Goal: Task Accomplishment & Management: Manage account settings

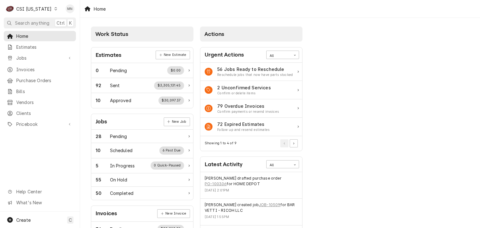
click at [39, 9] on div "CSI Kentucky" at bounding box center [33, 9] width 35 height 7
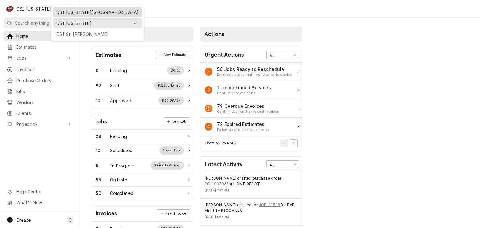
click at [66, 14] on div "CSI [US_STATE][GEOGRAPHIC_DATA]" at bounding box center [97, 12] width 82 height 7
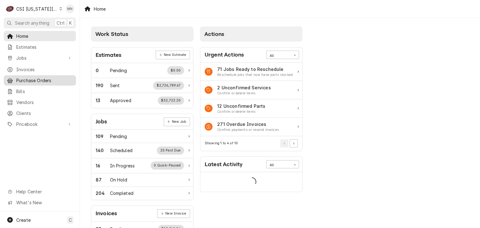
click at [35, 79] on span "Purchase Orders" at bounding box center [44, 80] width 57 height 7
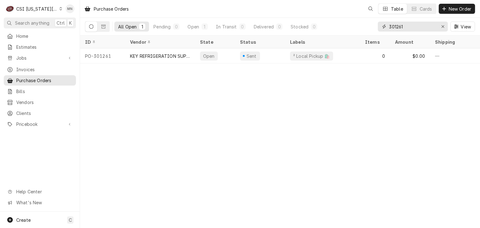
drag, startPoint x: 417, startPoint y: 25, endPoint x: 329, endPoint y: 18, distance: 88.6
click at [320, 22] on div "All Open 1 Pending 0 Open 1 In Transit 0 Delivered 0 Stocked 0 301261 View" at bounding box center [280, 26] width 390 height 17
type input "301258"
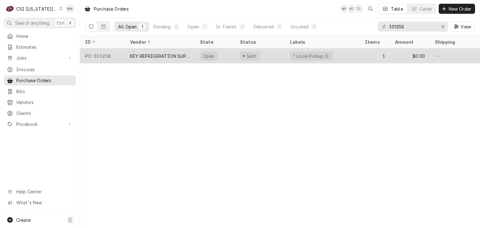
click at [126, 55] on div "KEY REFRIGERATION SUPPLY" at bounding box center [160, 55] width 70 height 15
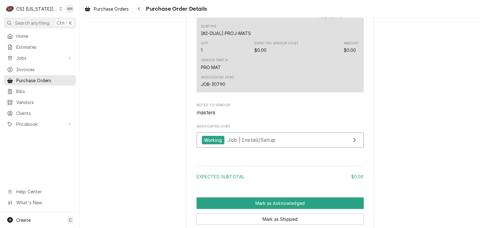
scroll to position [544, 0]
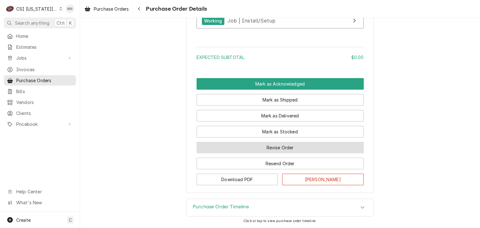
click at [292, 146] on button "Revise Order" at bounding box center [279, 148] width 167 height 12
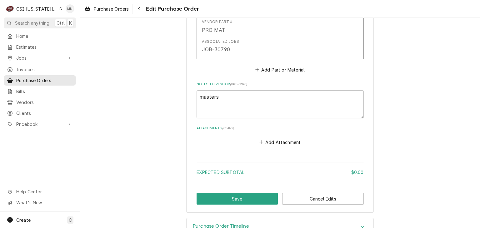
scroll to position [380, 0]
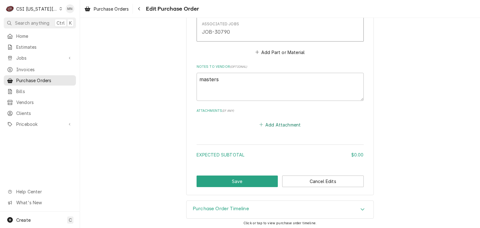
click at [272, 125] on button "Add Attachment" at bounding box center [280, 124] width 44 height 9
type textarea "x"
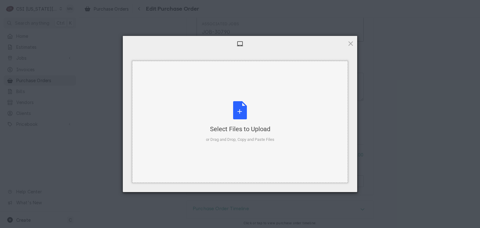
click at [246, 123] on div "Select Files to Upload or Drag and Drop, Copy and Paste Files" at bounding box center [240, 122] width 68 height 42
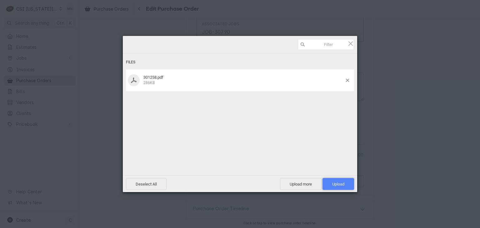
click at [337, 183] on span "Upload 1" at bounding box center [338, 184] width 12 height 5
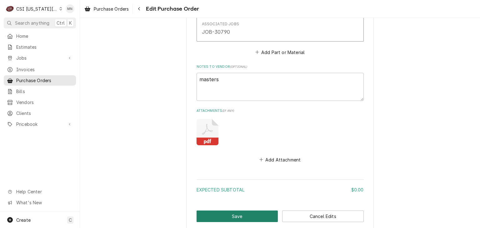
click at [241, 211] on button "Save" at bounding box center [237, 217] width 82 height 12
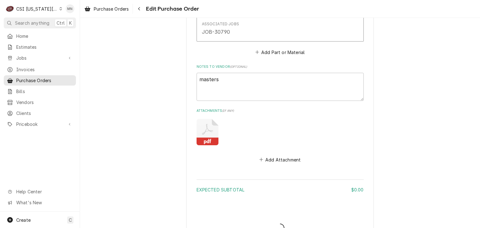
type textarea "x"
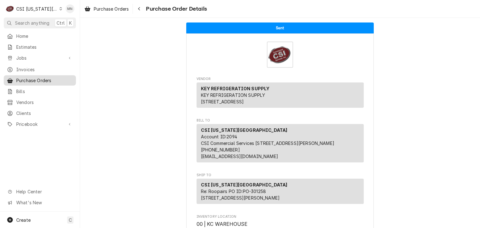
click at [33, 77] on span "Purchase Orders" at bounding box center [44, 80] width 57 height 7
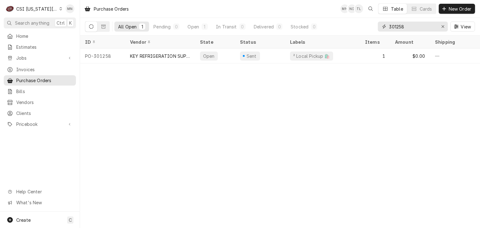
drag, startPoint x: 411, startPoint y: 27, endPoint x: 270, endPoint y: 20, distance: 141.3
click at [270, 20] on div "All Open 1 Pending 0 Open 1 In Transit 0 Delivered 0 Stocked 0 301258 View" at bounding box center [280, 26] width 390 height 17
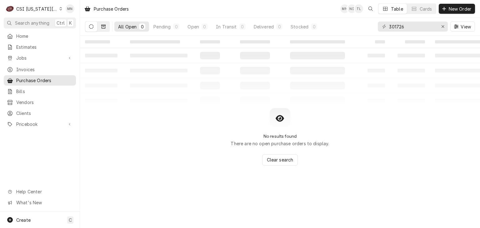
click at [106, 24] on button "Dynamic Content Wrapper" at bounding box center [103, 27] width 12 height 10
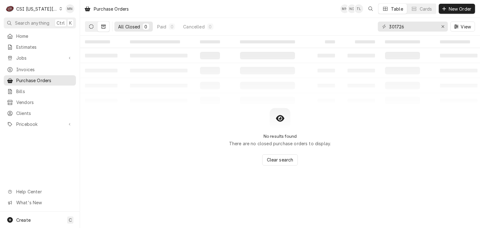
click at [96, 28] on button "Dynamic Content Wrapper" at bounding box center [91, 27] width 12 height 10
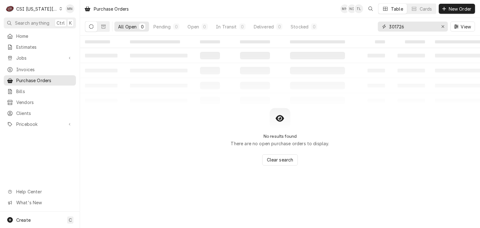
drag, startPoint x: 416, startPoint y: 27, endPoint x: 355, endPoint y: 22, distance: 61.8
click at [356, 22] on div "All Open 0 Pending 0 Open 0 In Transit 0 Delivered 0 Stocked 0 301726 View" at bounding box center [280, 26] width 390 height 17
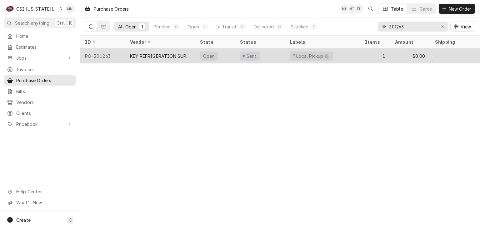
type input "301263"
click at [176, 56] on div "KEY REFRIGERATION SUPPLY" at bounding box center [160, 56] width 60 height 7
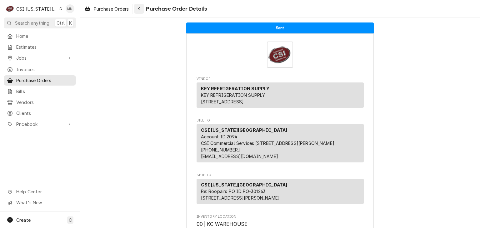
click at [140, 9] on icon "Navigate back" at bounding box center [139, 9] width 3 height 4
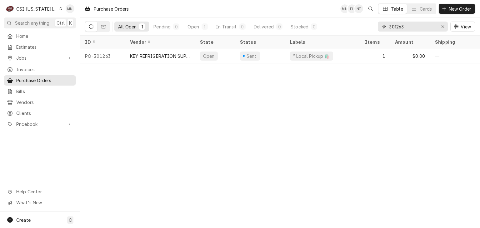
drag, startPoint x: 410, startPoint y: 28, endPoint x: 356, endPoint y: 28, distance: 54.0
click at [356, 28] on div "All Open 1 Pending 0 Open 1 In Transit 0 Delivered 0 Stocked 0 301263 View" at bounding box center [280, 26] width 390 height 17
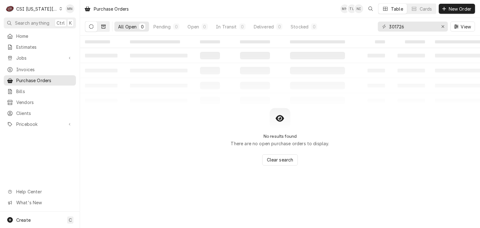
click at [103, 26] on icon "Dynamic Content Wrapper" at bounding box center [103, 26] width 4 height 4
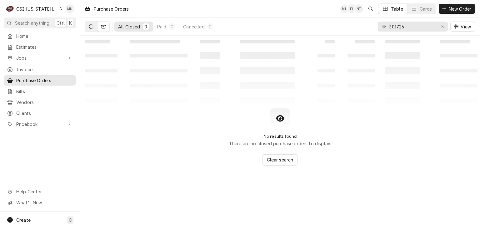
click at [94, 27] on button "Dynamic Content Wrapper" at bounding box center [91, 27] width 12 height 10
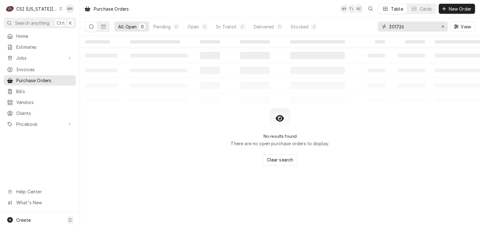
drag, startPoint x: 414, startPoint y: 27, endPoint x: 340, endPoint y: 27, distance: 73.7
click at [341, 27] on div "All Open 0 Pending 0 Open 0 In Transit 0 Delivered 0 Stocked 0 301726 View" at bounding box center [280, 26] width 390 height 17
click at [104, 27] on icon "Dynamic Content Wrapper" at bounding box center [103, 26] width 4 height 4
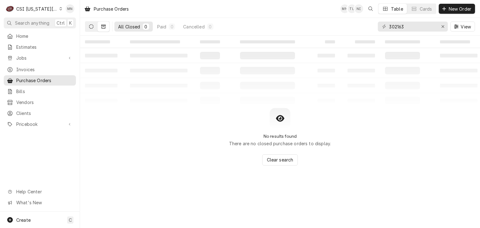
click at [92, 24] on icon "Dynamic Content Wrapper" at bounding box center [91, 26] width 4 height 4
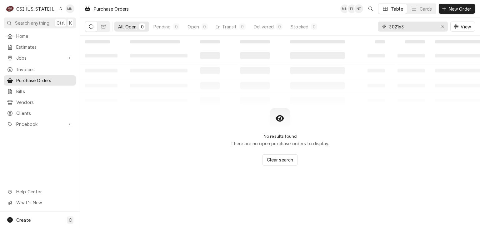
drag, startPoint x: 409, startPoint y: 26, endPoint x: 352, endPoint y: 25, distance: 56.5
click at [359, 26] on div "All Open 0 Pending 0 Open 0 In Transit 0 Delivered 0 Stocked 0 302163 View" at bounding box center [280, 26] width 390 height 17
type input "301726"
click at [439, 24] on button "Erase input" at bounding box center [443, 27] width 10 height 10
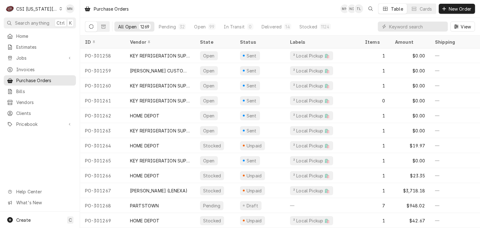
scroll to position [18703, 0]
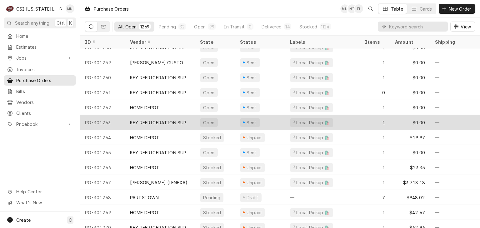
click at [149, 120] on div "KEY REFRIGERATION SUPPLY" at bounding box center [160, 122] width 60 height 7
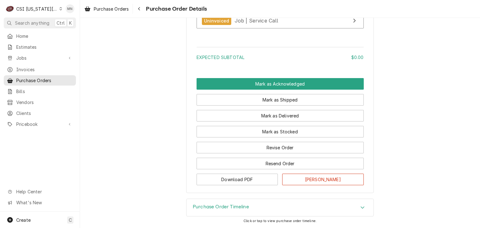
scroll to position [544, 0]
click at [141, 11] on icon "Navigate back" at bounding box center [139, 9] width 3 height 4
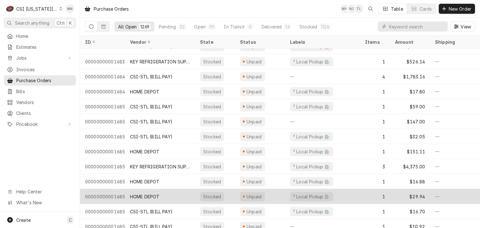
scroll to position [407, 0]
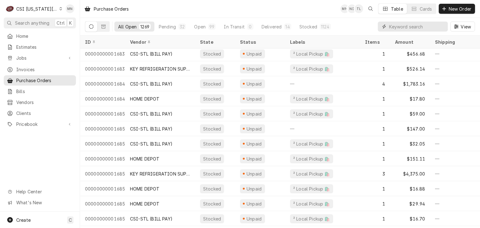
click at [413, 26] on input "Dynamic Content Wrapper" at bounding box center [417, 27] width 56 height 10
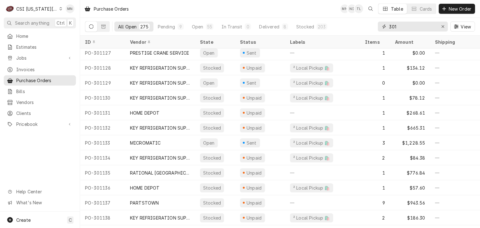
scroll to position [1832, 0]
drag, startPoint x: 404, startPoint y: 27, endPoint x: 368, endPoint y: 27, distance: 35.3
click at [368, 27] on div "All Open 275 Pending 9 Open 55 In Transit 0 Delivered 8 Stocked 203 301 View" at bounding box center [280, 26] width 390 height 17
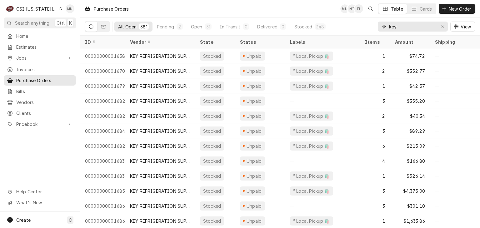
type input "key"
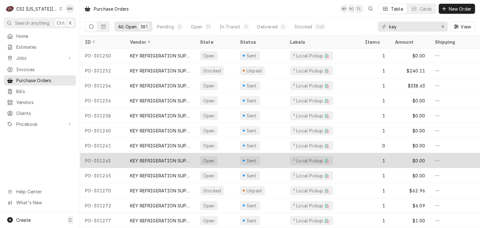
scroll to position [5535, 0]
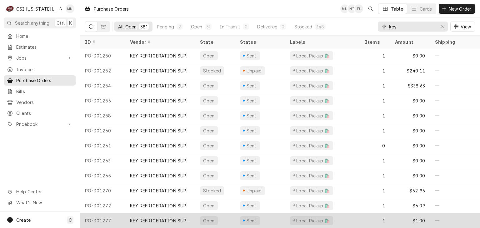
click at [149, 217] on div "KEY REFRIGERATION SUPPLY" at bounding box center [160, 220] width 60 height 7
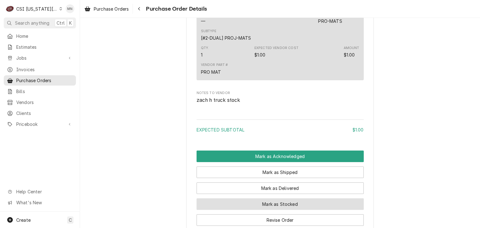
scroll to position [312, 0]
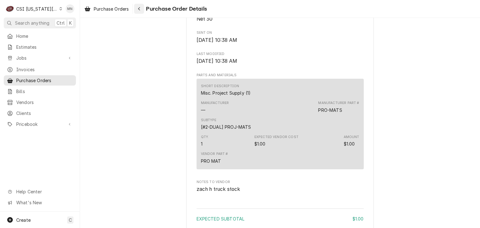
click at [142, 7] on div "Navigate back" at bounding box center [139, 9] width 6 height 6
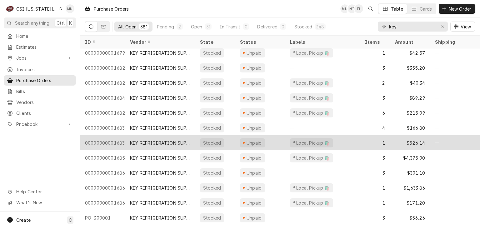
scroll to position [33, 0]
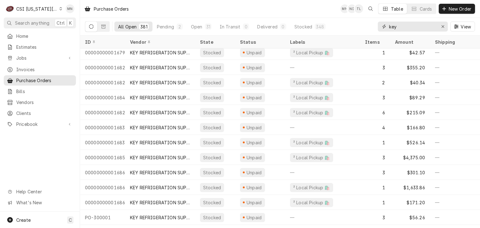
drag, startPoint x: 400, startPoint y: 27, endPoint x: 369, endPoint y: 28, distance: 30.6
click at [369, 28] on div "All Open 381 Pending 2 Open 31 In Transit 0 Delivered 0 Stocked 348 key View" at bounding box center [280, 26] width 390 height 17
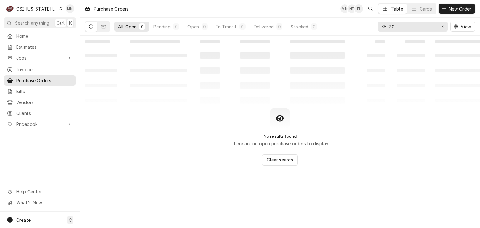
type input "3"
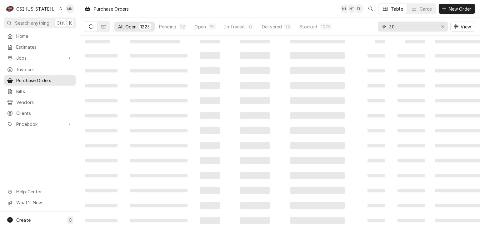
type input "3"
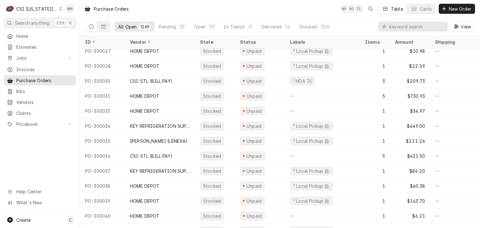
scroll to position [1122, 0]
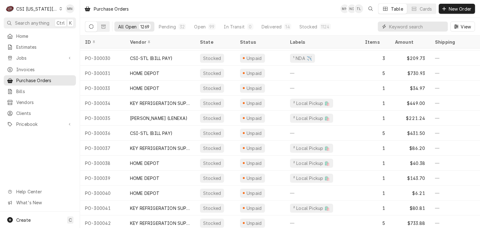
click at [399, 25] on input "Dynamic Content Wrapper" at bounding box center [417, 27] width 56 height 10
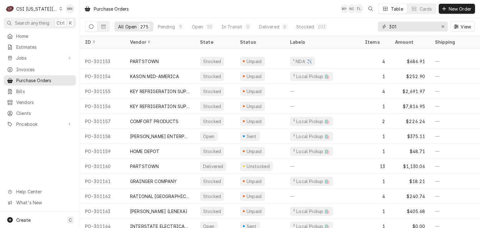
scroll to position [2237, 0]
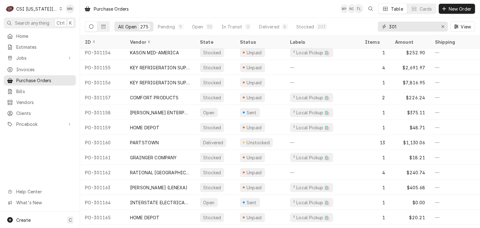
click at [395, 27] on input "301" at bounding box center [412, 27] width 47 height 10
click at [400, 25] on input "301" at bounding box center [412, 27] width 47 height 10
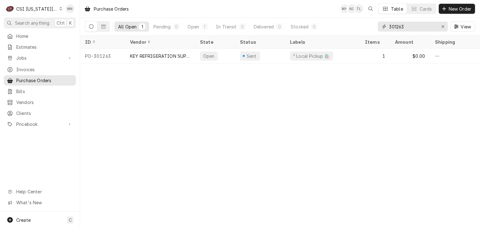
type input "301263"
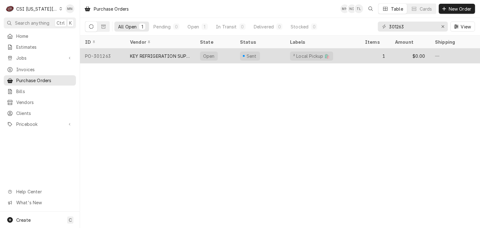
click at [145, 59] on div "KEY REFRIGERATION SUPPLY" at bounding box center [160, 55] width 70 height 15
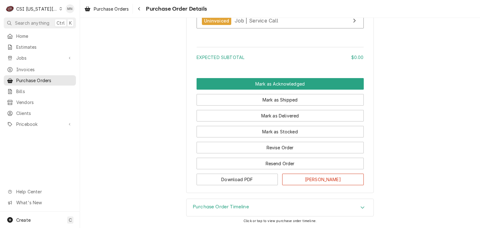
scroll to position [544, 0]
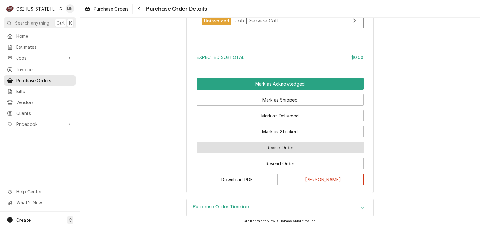
click at [288, 148] on button "Revise Order" at bounding box center [279, 148] width 167 height 12
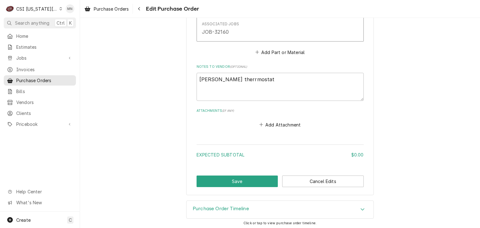
scroll to position [380, 0]
click at [275, 127] on button "Add Attachment" at bounding box center [280, 124] width 44 height 9
type textarea "x"
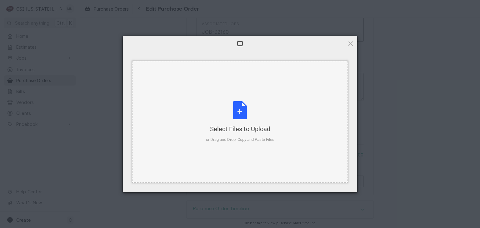
click at [251, 120] on div "Select Files to Upload or Drag and Drop, Copy and Paste Files" at bounding box center [240, 122] width 68 height 42
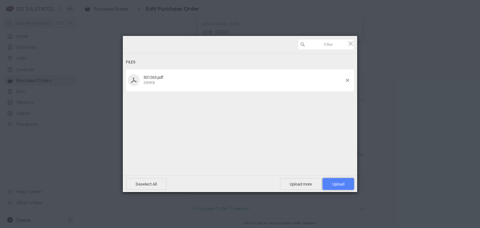
click at [340, 187] on span "Upload 1" at bounding box center [338, 184] width 32 height 12
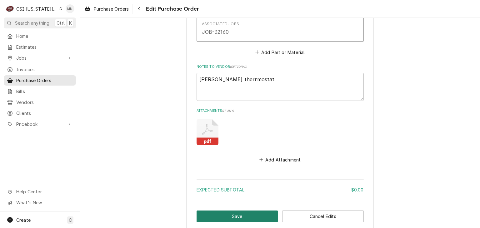
click at [241, 212] on button "Save" at bounding box center [237, 217] width 82 height 12
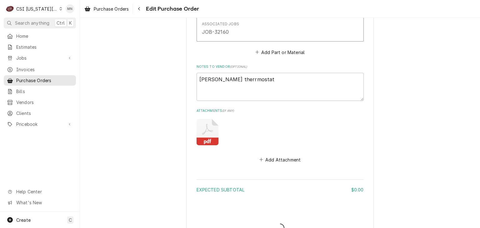
type textarea "x"
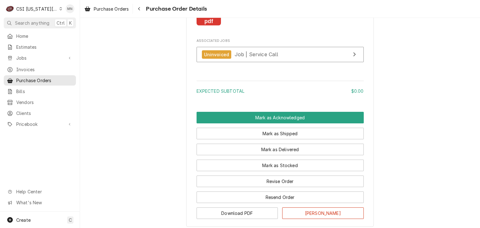
scroll to position [597, 0]
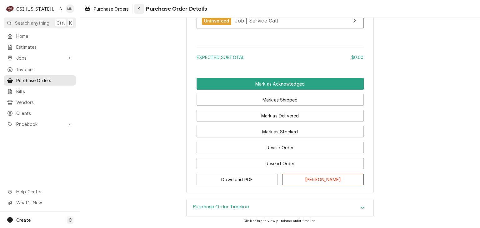
click at [143, 10] on button "Navigate back" at bounding box center [139, 9] width 10 height 10
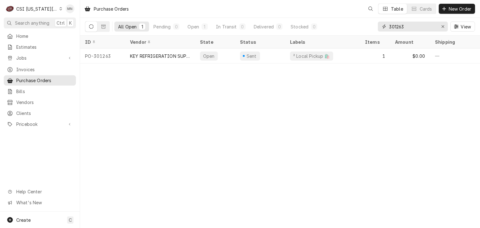
click at [406, 27] on input "301263" at bounding box center [412, 27] width 47 height 10
type input "301260"
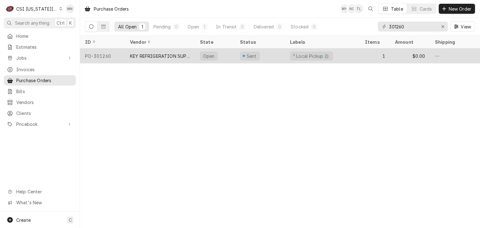
click at [165, 55] on div "KEY REFRIGERATION SUPPLY" at bounding box center [160, 56] width 60 height 7
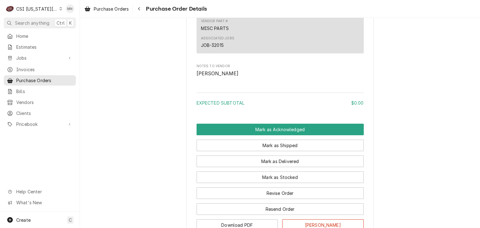
scroll to position [509, 0]
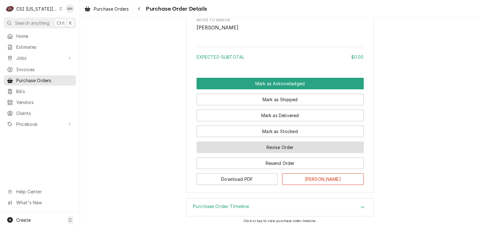
click at [275, 147] on button "Revise Order" at bounding box center [279, 147] width 167 height 12
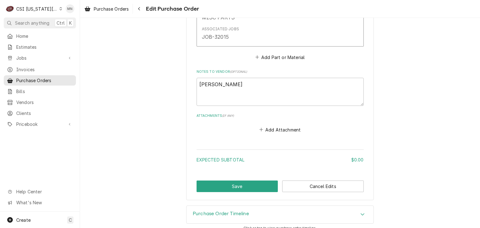
scroll to position [380, 0]
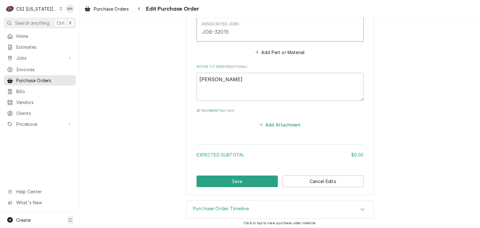
click at [275, 125] on button "Add Attachment" at bounding box center [280, 124] width 44 height 9
type textarea "x"
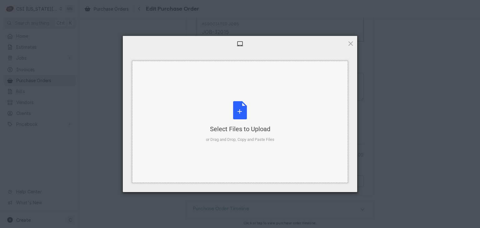
click at [246, 117] on div "Select Files to Upload or Drag and Drop, Copy and Paste Files" at bounding box center [240, 122] width 68 height 42
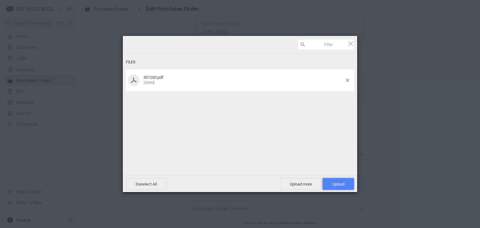
click at [343, 182] on span "Upload 1" at bounding box center [338, 184] width 12 height 5
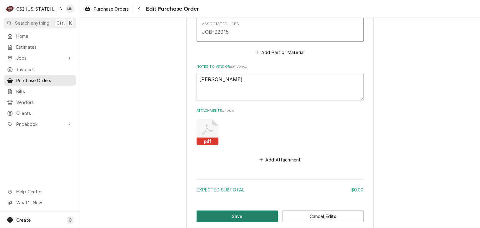
click at [247, 212] on button "Save" at bounding box center [237, 217] width 82 height 12
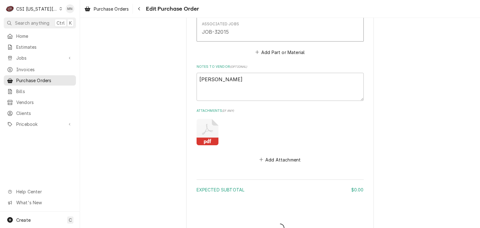
type textarea "x"
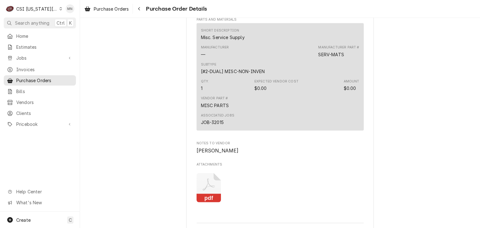
scroll to position [281, 0]
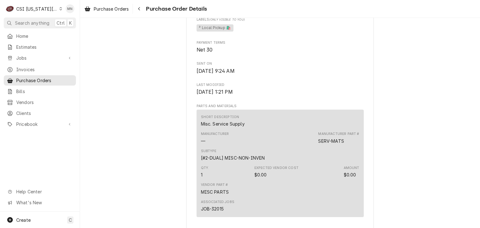
click at [42, 10] on div "CSI [US_STATE][GEOGRAPHIC_DATA]" at bounding box center [36, 9] width 41 height 7
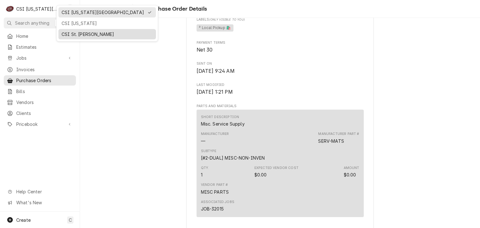
click at [67, 32] on div "CSI St. [PERSON_NAME]" at bounding box center [107, 34] width 91 height 7
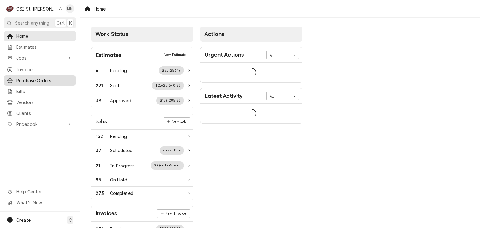
click at [34, 78] on span "Purchase Orders" at bounding box center [44, 80] width 57 height 7
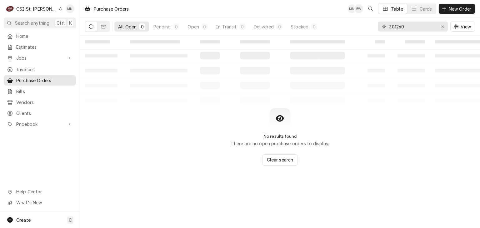
drag, startPoint x: 405, startPoint y: 26, endPoint x: 366, endPoint y: 24, distance: 38.8
click at [366, 24] on div "All Open 0 Pending 0 Open 0 In Transit 0 Delivered 0 Stocked 0 301260 View" at bounding box center [280, 26] width 390 height 17
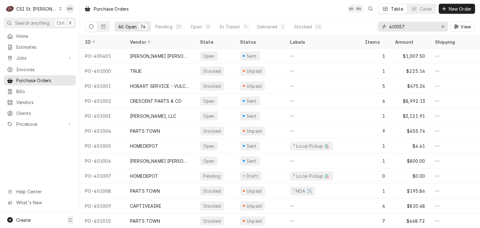
type input "401057"
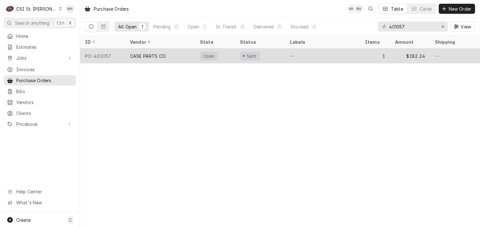
click at [181, 55] on div "CASE PARTS CO." at bounding box center [160, 55] width 70 height 15
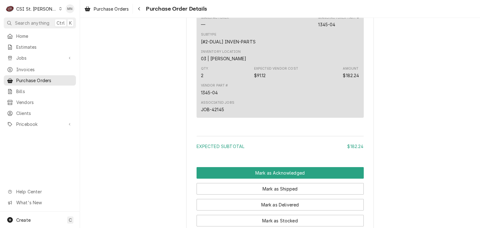
scroll to position [482, 0]
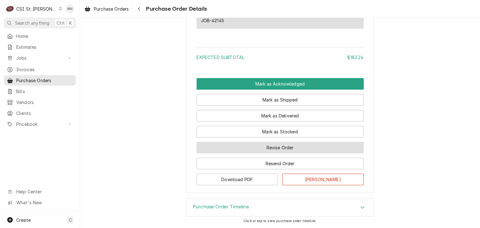
click at [285, 146] on button "Revise Order" at bounding box center [279, 148] width 167 height 12
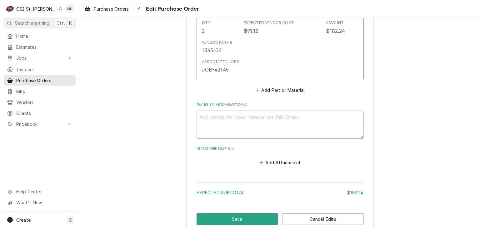
scroll to position [407, 0]
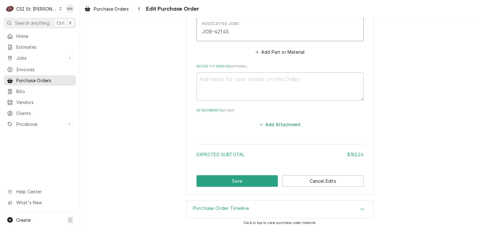
click at [275, 121] on button "Add Attachment" at bounding box center [280, 124] width 44 height 9
type textarea "x"
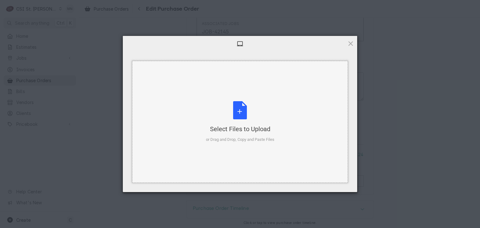
click at [248, 120] on div "Select Files to Upload or Drag and Drop, Copy and Paste Files" at bounding box center [240, 122] width 68 height 42
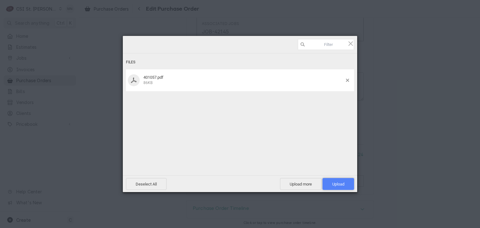
click at [341, 184] on span "Upload 1" at bounding box center [338, 184] width 12 height 5
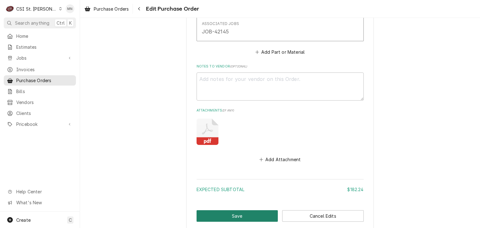
click at [248, 213] on button "Save" at bounding box center [237, 216] width 82 height 12
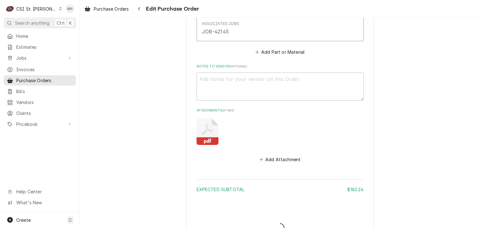
type textarea "x"
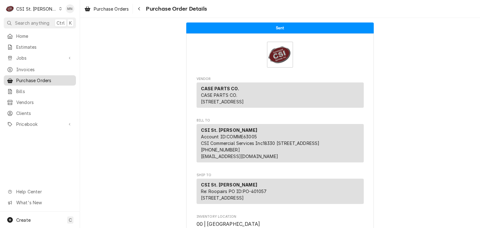
click at [36, 79] on span "Purchase Orders" at bounding box center [44, 80] width 57 height 7
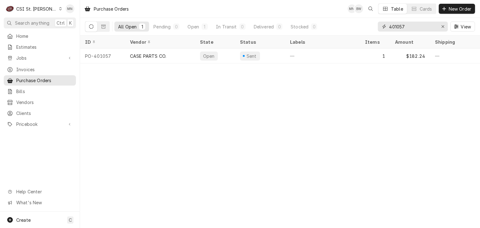
drag, startPoint x: 400, startPoint y: 29, endPoint x: 325, endPoint y: 24, distance: 75.7
click at [325, 24] on div "All Open 1 Pending 0 Open 1 In Transit 0 Delivered 0 Stocked 0 401057 View" at bounding box center [280, 26] width 390 height 17
type input "401054"
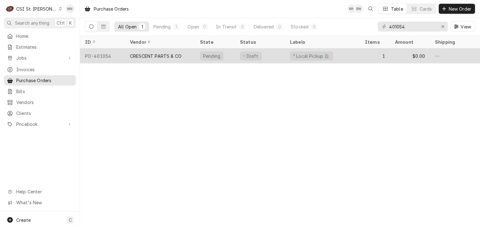
click at [171, 54] on div "CRESCENT PARTS & CO" at bounding box center [156, 56] width 52 height 7
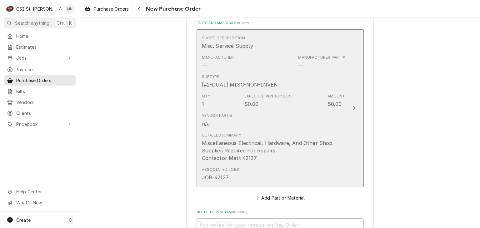
scroll to position [531, 0]
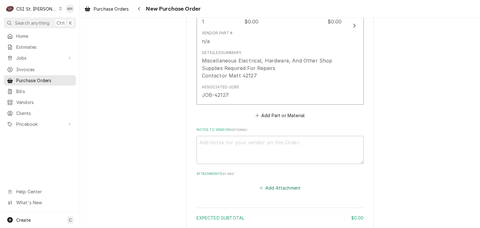
click at [273, 183] on button "Add Attachment" at bounding box center [280, 187] width 44 height 9
type textarea "x"
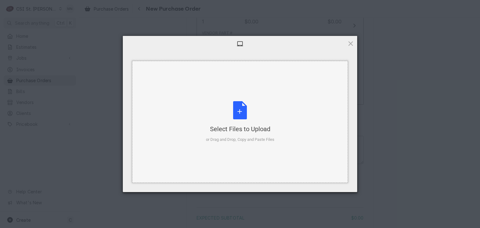
click at [247, 112] on div "Select Files to Upload or Drag and Drop, Copy and Paste Files" at bounding box center [240, 122] width 68 height 42
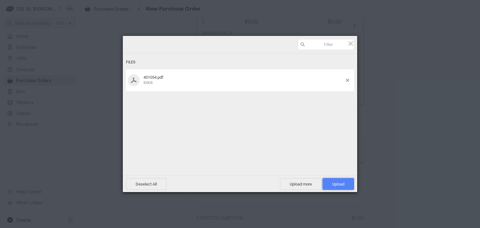
click at [337, 182] on span "Upload 1" at bounding box center [338, 184] width 12 height 5
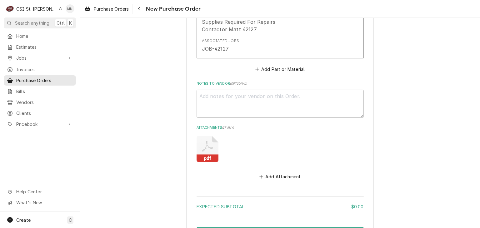
scroll to position [578, 0]
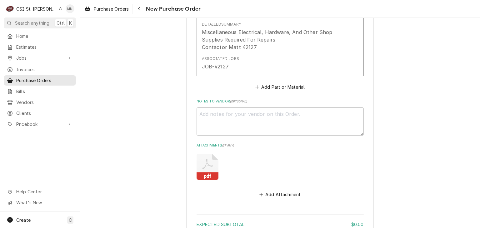
type textarea "x"
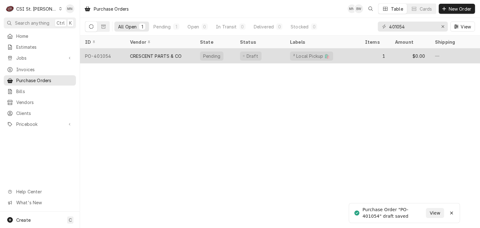
click at [167, 53] on div "CRESCENT PARTS & CO" at bounding box center [156, 56] width 52 height 7
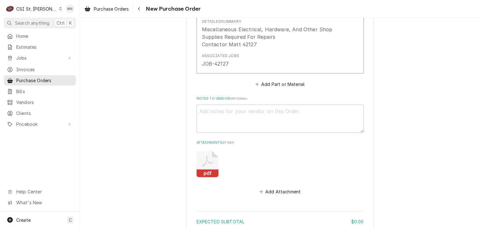
scroll to position [578, 0]
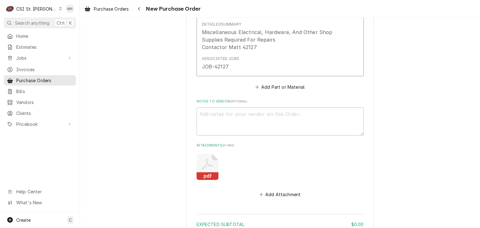
type textarea "x"
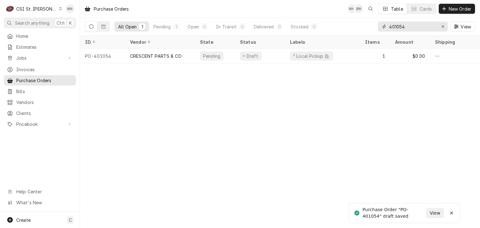
click at [410, 26] on input "401054" at bounding box center [412, 27] width 47 height 10
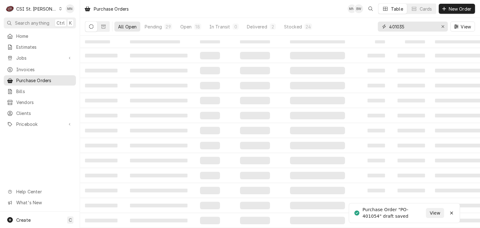
type input "401035"
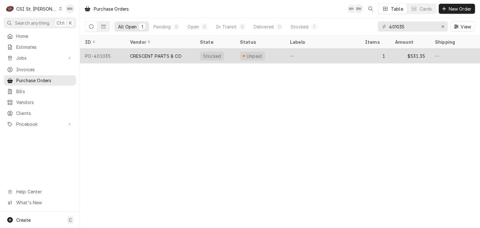
click at [147, 54] on div "CRESCENT PARTS & CO" at bounding box center [156, 56] width 52 height 7
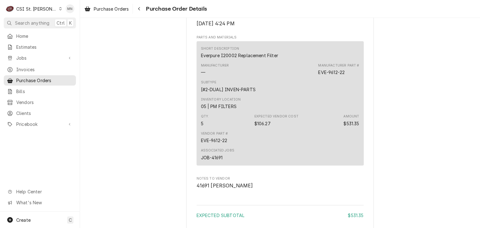
scroll to position [535, 0]
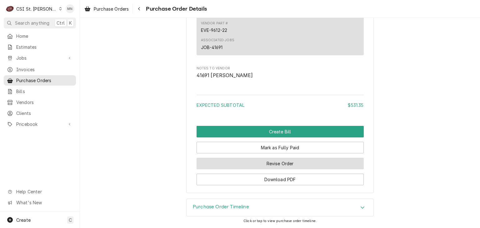
click at [285, 161] on button "Revise Order" at bounding box center [279, 164] width 167 height 12
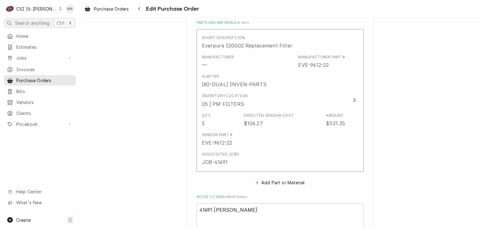
scroll to position [511, 0]
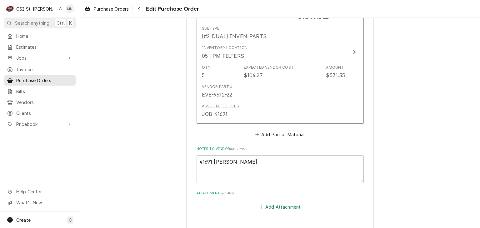
click at [267, 203] on button "Add Attachment" at bounding box center [280, 207] width 44 height 9
type textarea "x"
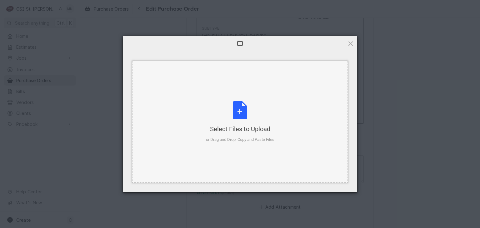
click at [239, 112] on div "Select Files to Upload or Drag and Drop, Copy and Paste Files" at bounding box center [240, 122] width 68 height 42
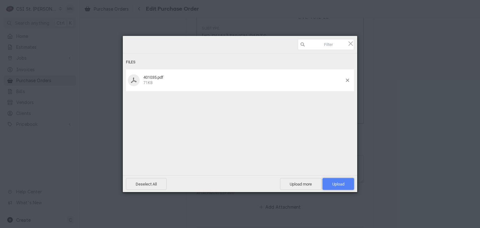
click at [333, 183] on span "Upload 1" at bounding box center [338, 184] width 12 height 5
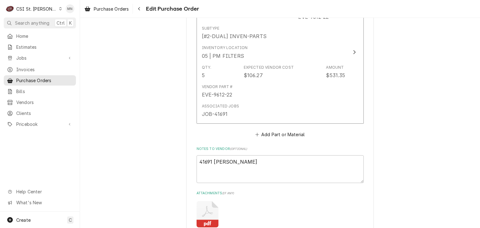
type textarea "x"
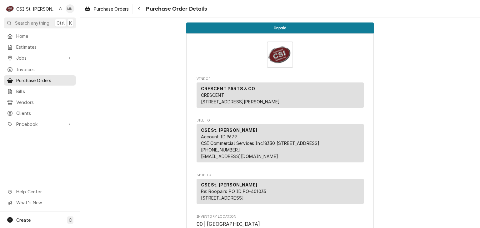
drag, startPoint x: 457, startPoint y: 0, endPoint x: 171, endPoint y: 145, distance: 320.7
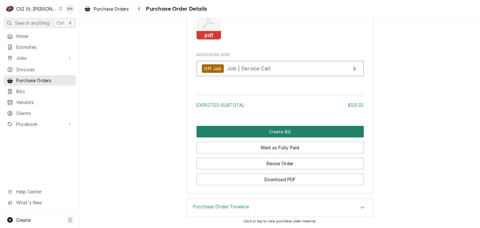
scroll to position [622, 0]
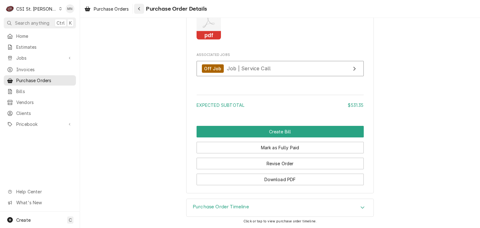
click at [140, 7] on icon "Navigate back" at bounding box center [139, 8] width 2 height 3
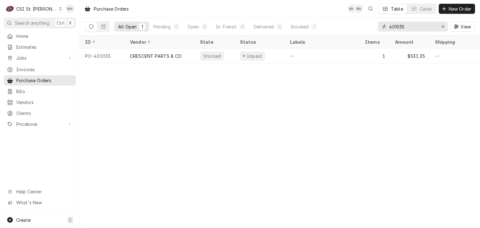
click at [404, 24] on input "401035" at bounding box center [412, 27] width 47 height 10
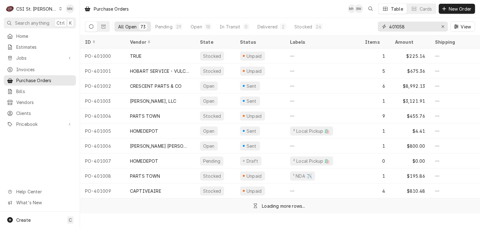
type input "401058"
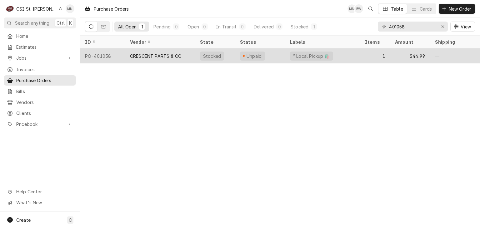
click at [151, 57] on div "CRESCENT PARTS & CO" at bounding box center [156, 56] width 52 height 7
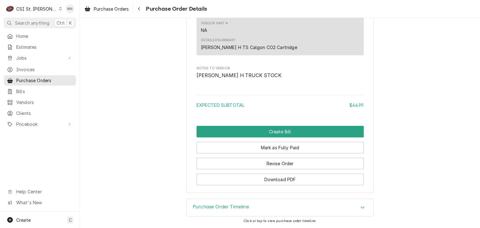
scroll to position [541, 0]
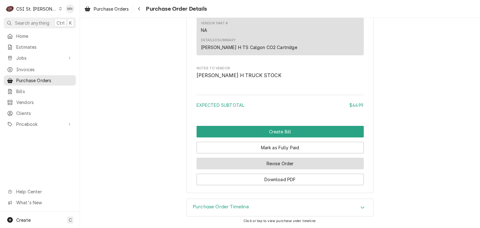
click at [294, 166] on button "Revise Order" at bounding box center [279, 164] width 167 height 12
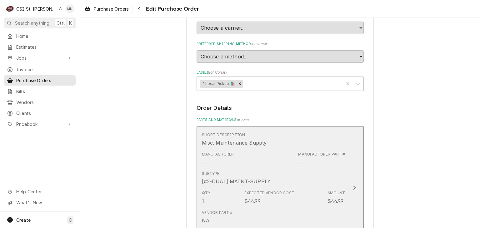
scroll to position [468, 0]
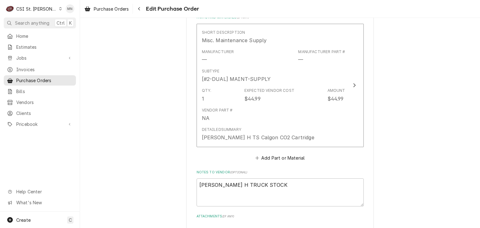
click at [289, 226] on button "Add Attachment" at bounding box center [280, 230] width 44 height 9
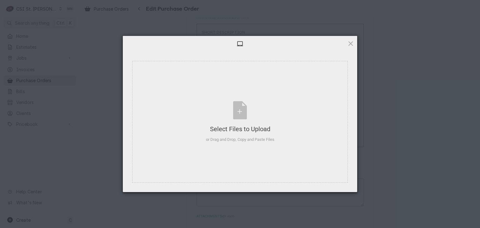
type textarea "x"
click at [246, 121] on div "Select Files to Upload or Drag and Drop, Copy and Paste Files" at bounding box center [240, 122] width 68 height 42
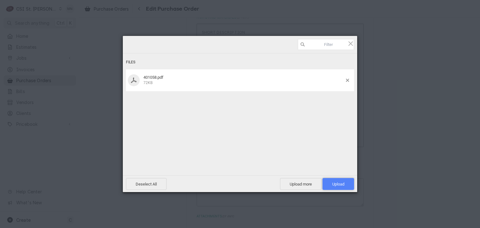
click at [342, 183] on span "Upload 1" at bounding box center [338, 184] width 12 height 5
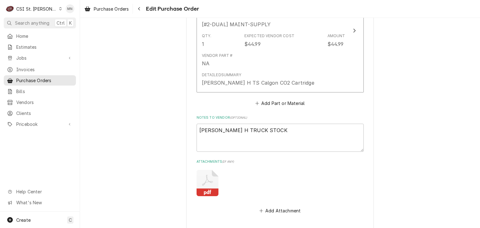
scroll to position [527, 0]
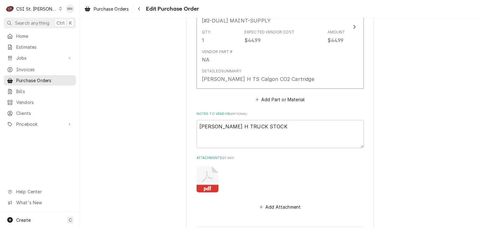
type textarea "x"
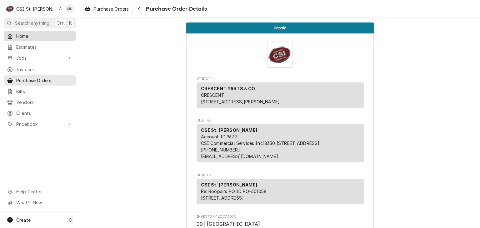
click at [22, 33] on span "Home" at bounding box center [44, 36] width 57 height 7
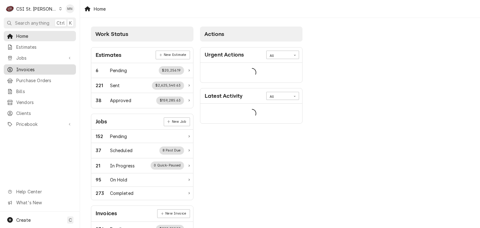
click at [29, 67] on span "Invoices" at bounding box center [44, 69] width 57 height 7
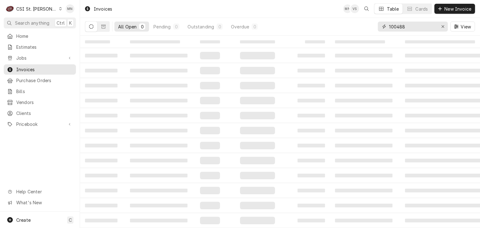
drag, startPoint x: 409, startPoint y: 25, endPoint x: 354, endPoint y: 24, distance: 54.7
click at [354, 24] on div "All Open 0 Pending 0 Outstanding 0 Overdue 0 100488 View" at bounding box center [280, 26] width 390 height 17
type input "403123"
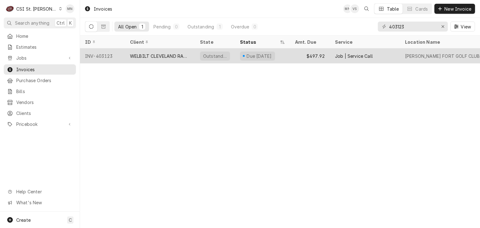
click at [99, 57] on div "INV-403123" at bounding box center [102, 55] width 45 height 15
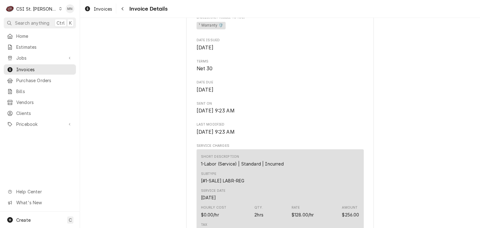
scroll to position [156, 0]
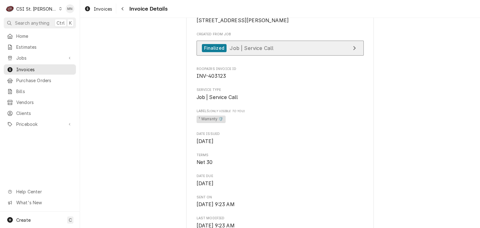
click at [289, 56] on link "Finalized Job | Service Call" at bounding box center [279, 48] width 167 height 15
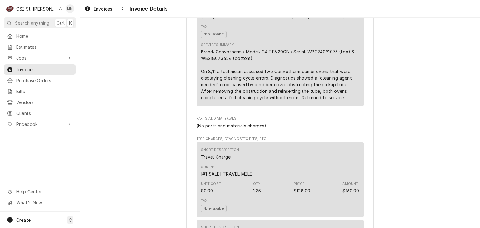
scroll to position [437, 0]
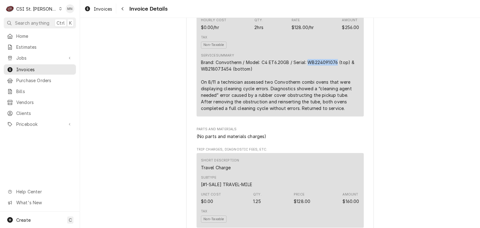
drag, startPoint x: 336, startPoint y: 81, endPoint x: 309, endPoint y: 81, distance: 27.2
click at [309, 81] on div "Brand: Convotherm / Model: C4 ET6.20GB / Serial: WB224091076 (top) & WB21807345…" at bounding box center [280, 85] width 158 height 52
copy div "WB224091076"
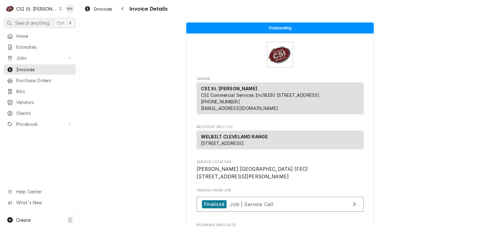
scroll to position [94, 0]
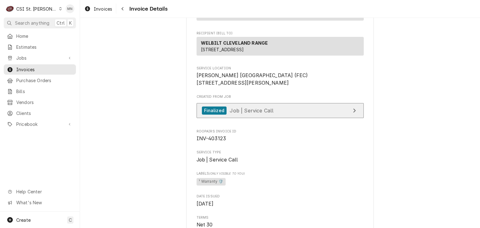
click at [294, 118] on link "Finalized Job | Service Call" at bounding box center [279, 110] width 167 height 15
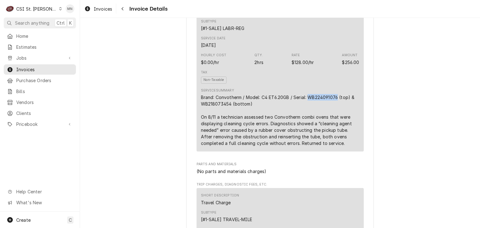
scroll to position [406, 0]
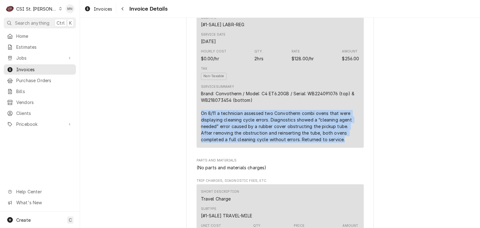
drag, startPoint x: 196, startPoint y: 132, endPoint x: 315, endPoint y: 165, distance: 123.1
click at [315, 147] on div "Short Description 1-Labor (Service) | Standard | Incurred Subtype [#1-SALE] LAB…" at bounding box center [279, 70] width 167 height 154
copy div "On 8/11 a technician assessed two Convotherm combi ovens that were displaying c…"
click at [322, 143] on div "Brand: Convotherm / Model: C4 ET6.20GB / Serial: WB224091076 (top) & WB21807345…" at bounding box center [280, 116] width 158 height 52
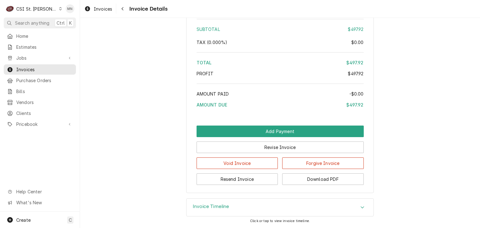
scroll to position [1122, 0]
click at [316, 178] on button "Download PDF" at bounding box center [323, 179] width 82 height 12
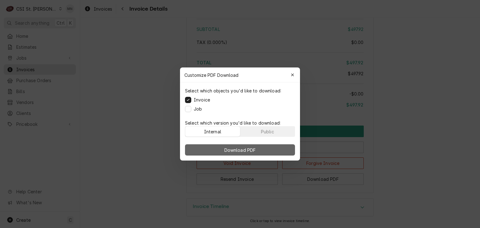
click at [254, 150] on span "Download PDF" at bounding box center [240, 150] width 34 height 7
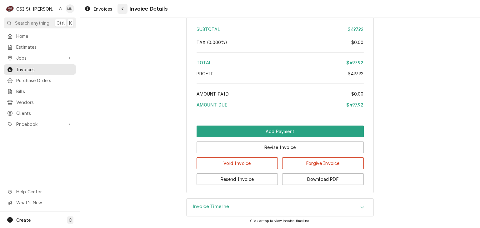
click at [126, 11] on button "Navigate back" at bounding box center [122, 9] width 10 height 10
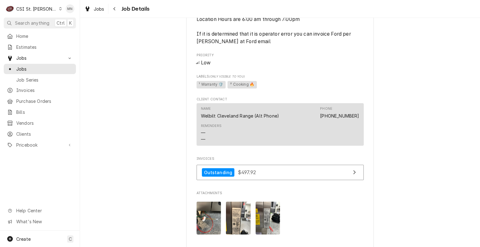
scroll to position [562, 0]
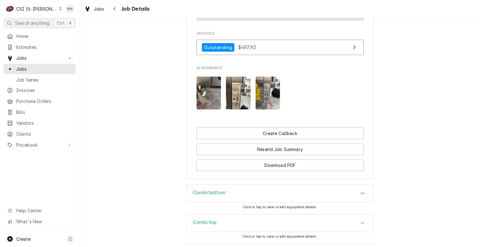
click at [269, 197] on div "Combi bottom" at bounding box center [279, 193] width 187 height 17
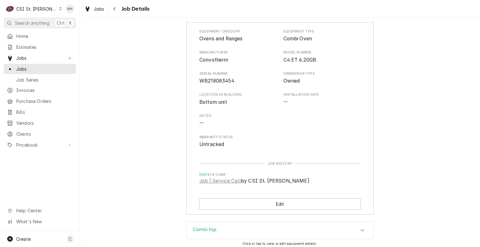
scroll to position [687, 0]
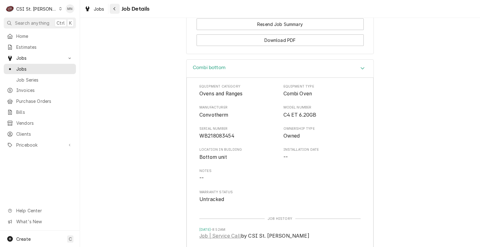
click at [116, 12] on button "Navigate back" at bounding box center [115, 9] width 10 height 10
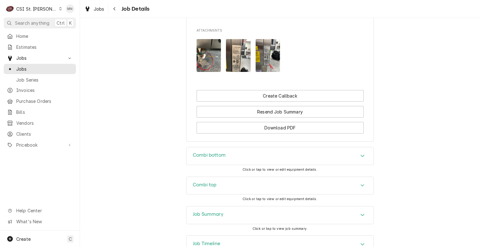
scroll to position [625, 0]
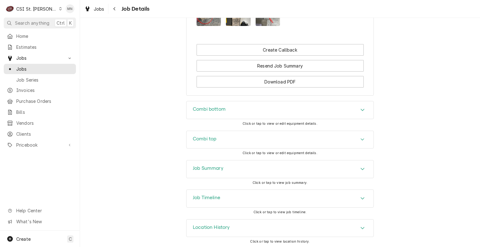
click at [271, 194] on div "Job Timeline" at bounding box center [279, 198] width 187 height 17
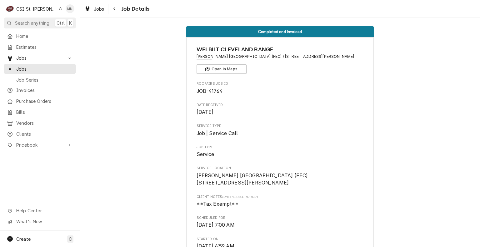
scroll to position [0, 0]
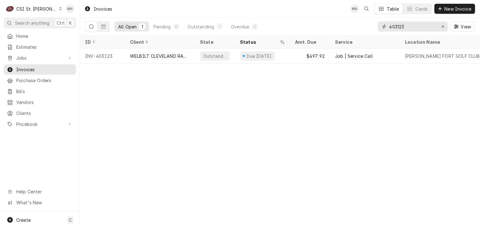
drag, startPoint x: 409, startPoint y: 29, endPoint x: 356, endPoint y: 23, distance: 52.5
click at [356, 23] on div "All Open 1 Pending 0 Outstanding 1 Overdue 0 403123 View" at bounding box center [280, 26] width 390 height 17
type input "402864"
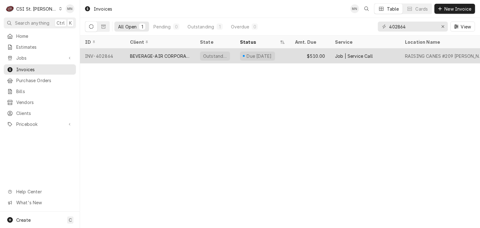
click at [155, 56] on div "BEVERAGE-AIR CORPORATION" at bounding box center [160, 56] width 60 height 7
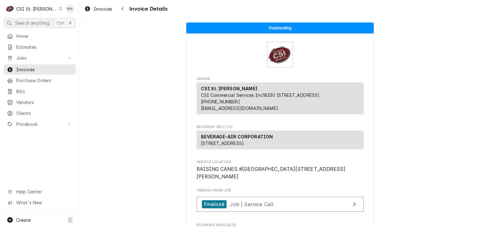
scroll to position [62, 0]
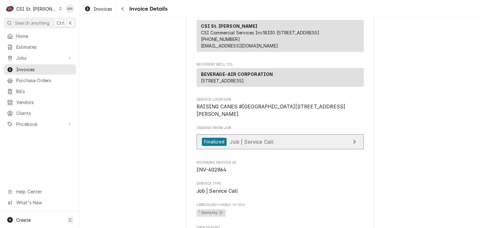
click at [318, 150] on link "Finalized Job | Service Call" at bounding box center [279, 141] width 167 height 15
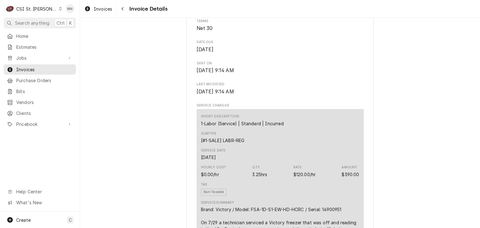
scroll to position [375, 0]
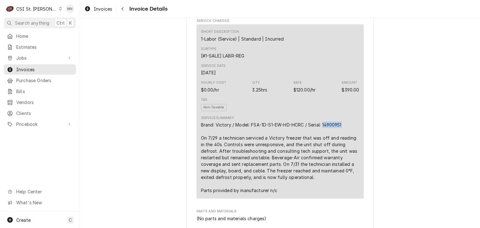
drag, startPoint x: 344, startPoint y: 145, endPoint x: 322, endPoint y: 146, distance: 21.9
click at [322, 146] on div "Brand: Victory / Model: FSA-1D-S1-EW-HD-HCRC / Serial: 14900951 On 7/29 a techn…" at bounding box center [280, 157] width 158 height 72
copy div "14900951"
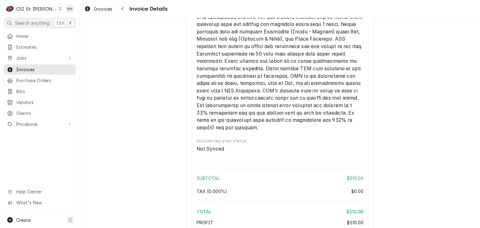
scroll to position [906, 0]
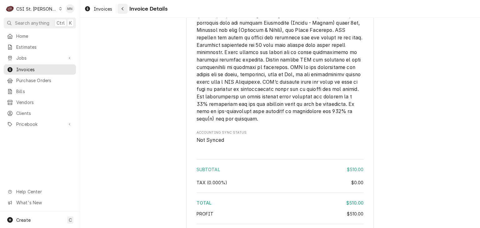
click at [121, 8] on div "Navigate back" at bounding box center [122, 9] width 6 height 6
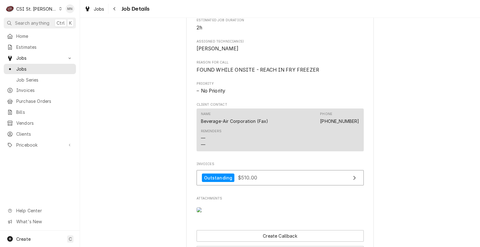
scroll to position [468, 0]
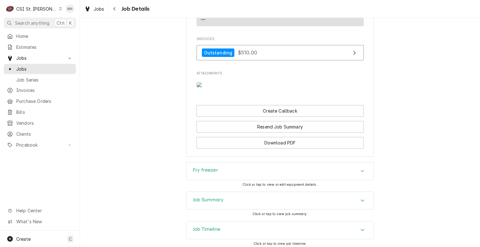
click at [211, 87] on img "Attachments" at bounding box center [208, 84] width 25 height 5
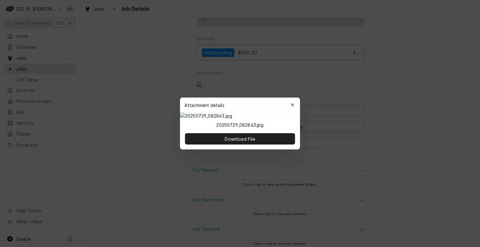
click at [294, 103] on icon "button" at bounding box center [292, 105] width 3 height 4
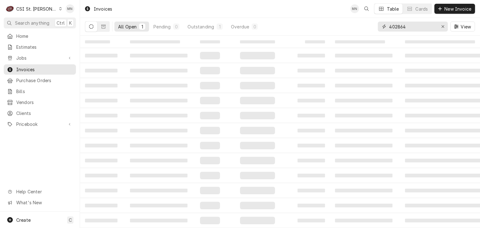
drag, startPoint x: 404, startPoint y: 28, endPoint x: 384, endPoint y: 24, distance: 20.1
click at [387, 24] on div "402864" at bounding box center [413, 27] width 70 height 10
type input "403122"
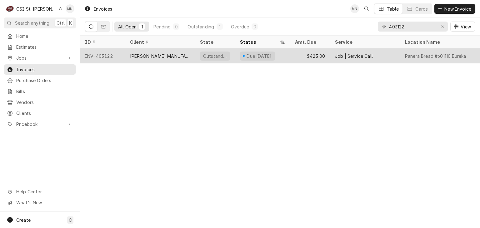
click at [150, 57] on div "[PERSON_NAME] MANUFACTURING" at bounding box center [160, 56] width 60 height 7
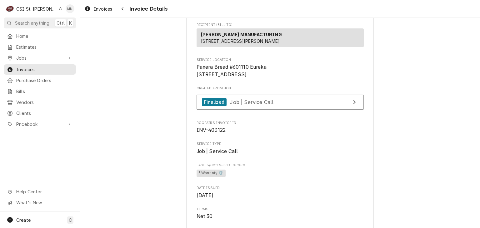
scroll to position [156, 0]
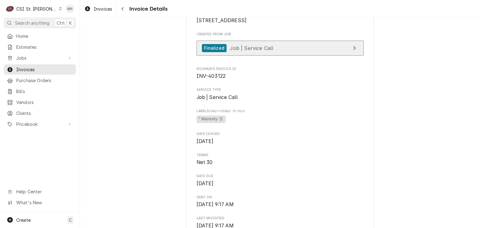
click at [277, 56] on link "Finalized Job | Service Call" at bounding box center [279, 48] width 167 height 15
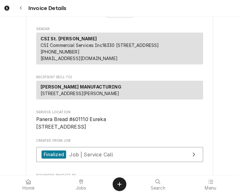
scroll to position [0, 0]
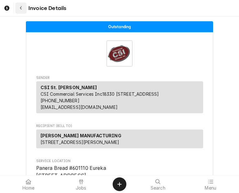
click at [21, 8] on icon "Navigate back" at bounding box center [21, 8] width 3 height 4
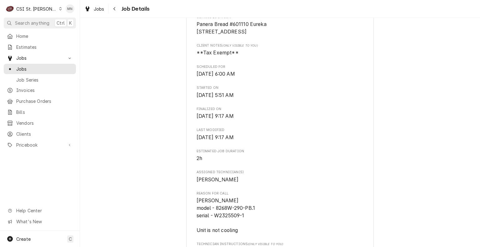
scroll to position [187, 0]
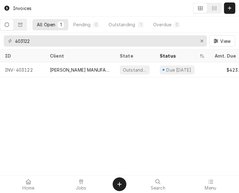
click at [42, 172] on div "Invoices All Open 1 Pending 0 Outstanding 1 Overdue 0 403122 View ID Client Sta…" at bounding box center [119, 96] width 239 height 193
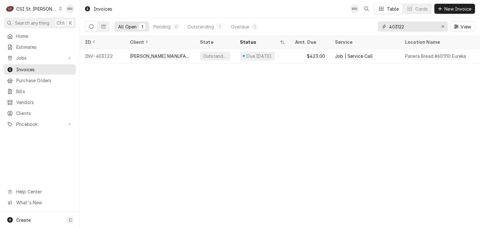
drag, startPoint x: 409, startPoint y: 25, endPoint x: 343, endPoint y: 25, distance: 65.3
click at [239, 25] on div "All Open 1 Pending 0 Outstanding 1 Overdue 0 403122 View" at bounding box center [280, 26] width 390 height 17
type input "403125"
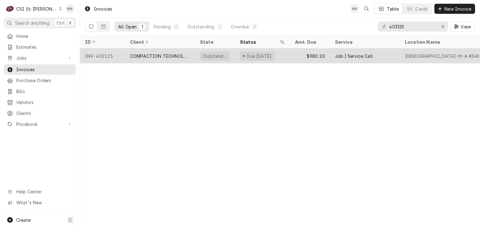
click at [137, 56] on div "COMPACTION TECHNOLOGIES" at bounding box center [160, 56] width 60 height 7
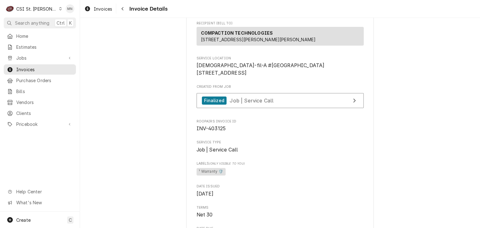
scroll to position [94, 0]
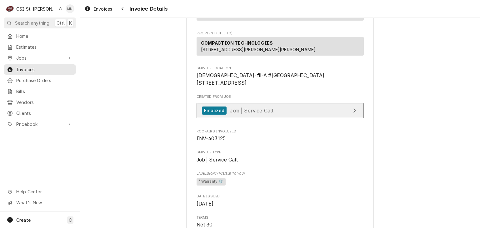
click at [292, 118] on link "Finalized Job | Service Call" at bounding box center [279, 110] width 167 height 15
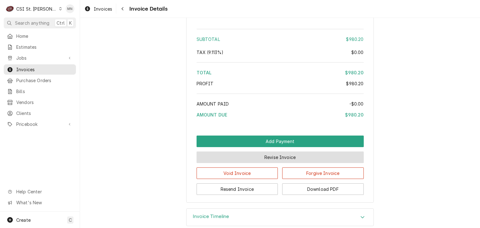
scroll to position [1113, 0]
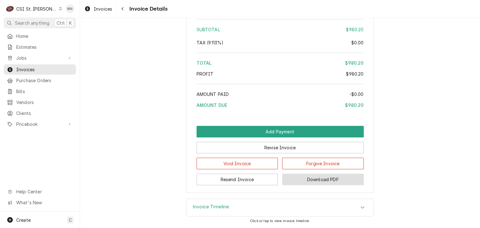
click at [318, 182] on button "Download PDF" at bounding box center [323, 180] width 82 height 12
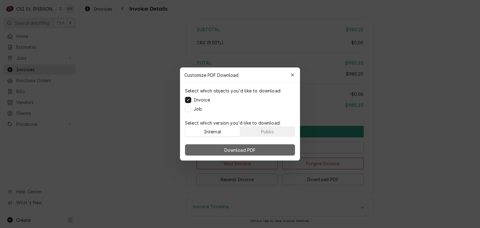
click at [233, 150] on span "Download PDF" at bounding box center [240, 150] width 34 height 7
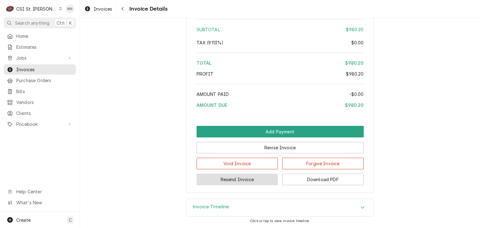
click at [246, 182] on button "Resend Invoice" at bounding box center [237, 180] width 82 height 12
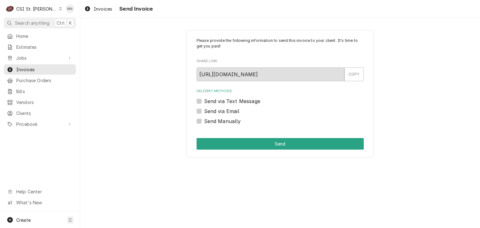
click at [204, 109] on label "Send via Email" at bounding box center [221, 110] width 35 height 7
click at [204, 109] on input "Send via Email" at bounding box center [287, 114] width 167 height 14
checkbox input "true"
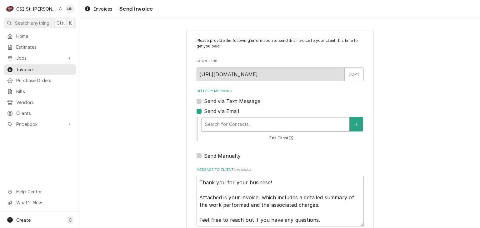
click at [233, 128] on div "Delivery Methods" at bounding box center [275, 124] width 141 height 11
click at [204, 155] on label "Send Manually" at bounding box center [222, 155] width 37 height 7
click at [204, 155] on input "Send Manually" at bounding box center [287, 159] width 167 height 14
checkbox input "true"
type textarea "x"
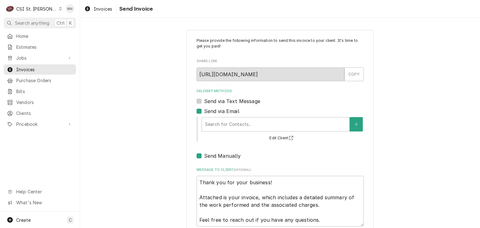
click at [204, 113] on label "Send via Email" at bounding box center [221, 110] width 35 height 7
click at [204, 113] on input "Send via Email" at bounding box center [287, 114] width 167 height 14
checkbox input "false"
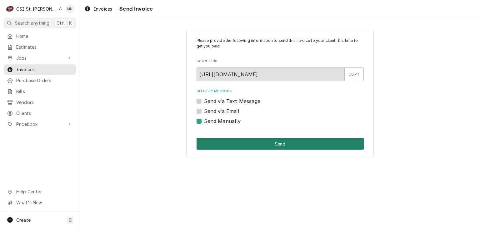
click at [258, 142] on button "Send" at bounding box center [279, 144] width 167 height 12
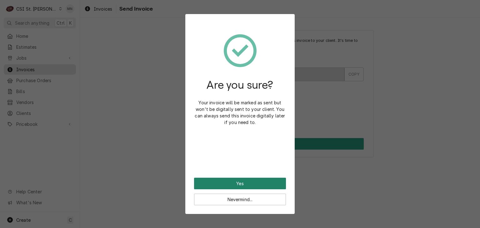
click at [239, 183] on button "Yes" at bounding box center [240, 184] width 92 height 12
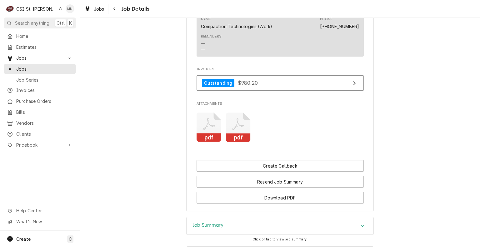
scroll to position [716, 0]
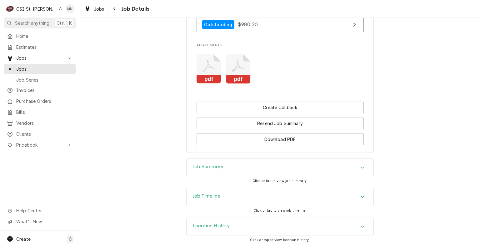
click at [312, 172] on div "Job Summary" at bounding box center [279, 167] width 187 height 17
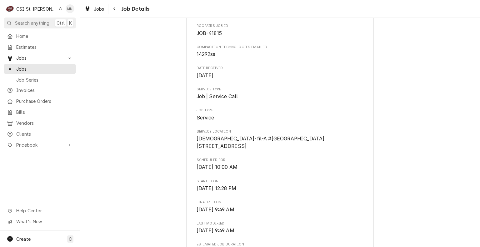
scroll to position [0, 0]
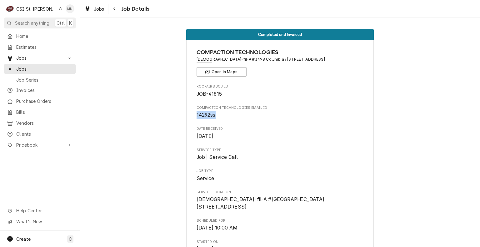
drag, startPoint x: 212, startPoint y: 115, endPoint x: 195, endPoint y: 116, distance: 17.8
click at [196, 116] on span "14292ss" at bounding box center [205, 115] width 19 height 6
copy span "14292ss"
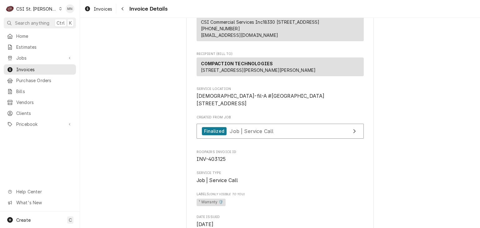
scroll to position [62, 0]
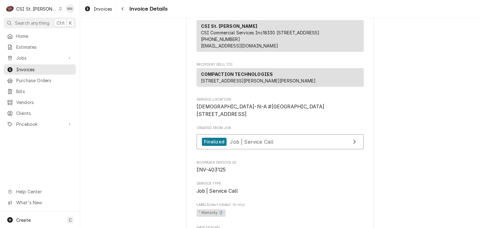
click at [128, 10] on span "Invoice Details" at bounding box center [147, 9] width 40 height 8
click at [121, 8] on div "Navigate back" at bounding box center [122, 9] width 6 height 6
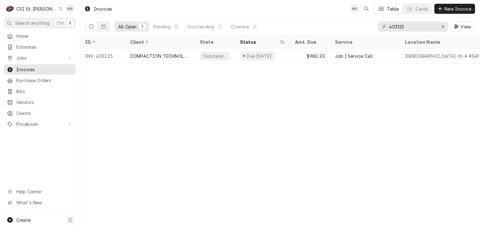
click at [33, 8] on div "CSI St. [PERSON_NAME]" at bounding box center [36, 9] width 41 height 7
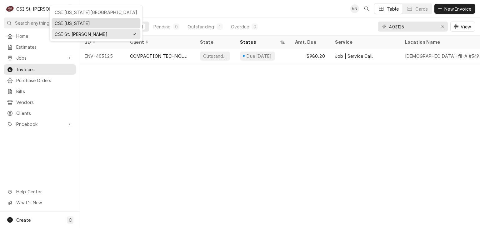
click at [60, 25] on div "CSI [US_STATE]" at bounding box center [96, 23] width 82 height 7
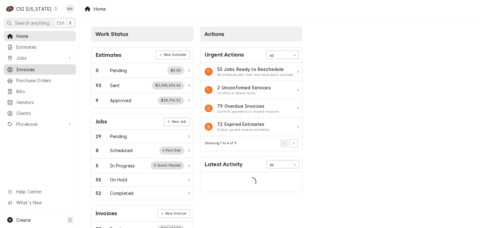
click at [38, 67] on span "Invoices" at bounding box center [44, 69] width 57 height 7
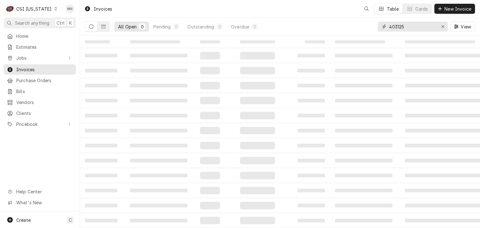
drag, startPoint x: 365, startPoint y: 22, endPoint x: 357, endPoint y: 21, distance: 7.5
click at [345, 20] on div "All Open 0 Pending 0 Outstanding 0 Overdue 0 403125 View" at bounding box center [280, 26] width 390 height 17
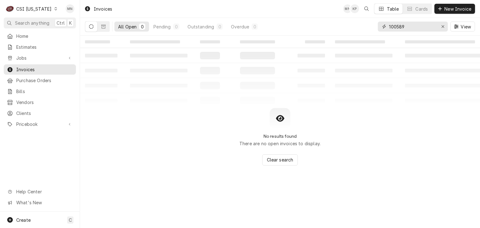
type input "100589"
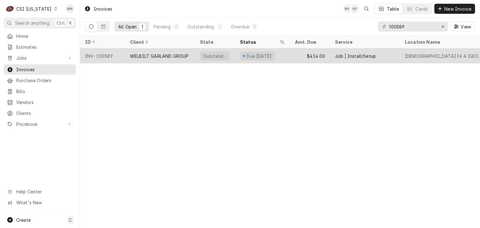
click at [174, 54] on div "WELBILT GARLAND GROUP" at bounding box center [159, 56] width 58 height 7
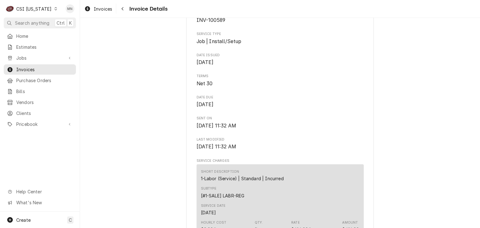
scroll to position [156, 0]
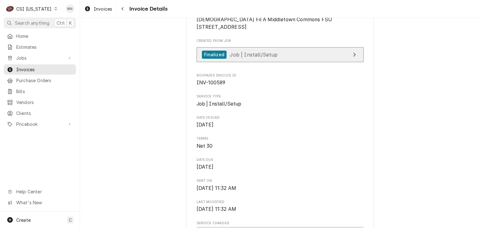
click at [254, 57] on span "Job | Install/Setup" at bounding box center [254, 54] width 48 height 6
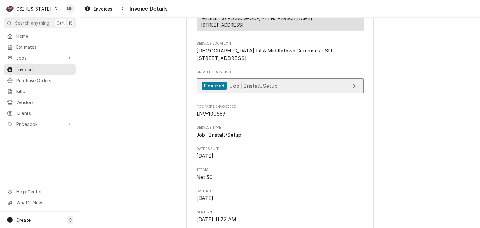
scroll to position [0, 0]
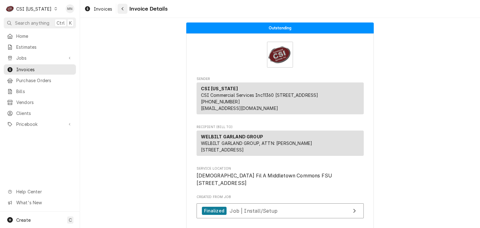
click at [118, 9] on button "Navigate back" at bounding box center [122, 9] width 10 height 10
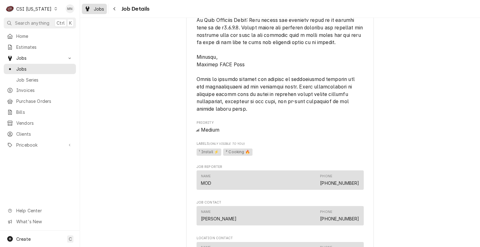
scroll to position [531, 0]
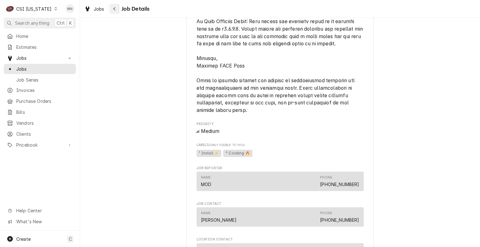
click at [117, 6] on div "Navigate back" at bounding box center [115, 9] width 6 height 6
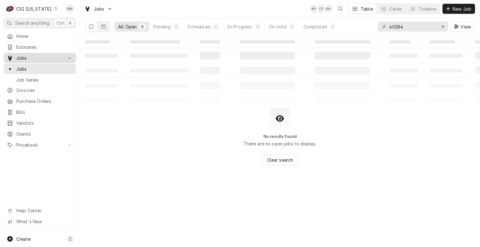
click at [24, 56] on span "Jobs" at bounding box center [39, 58] width 47 height 7
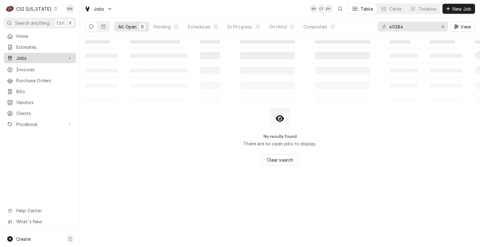
click at [24, 56] on span "Jobs" at bounding box center [39, 58] width 47 height 7
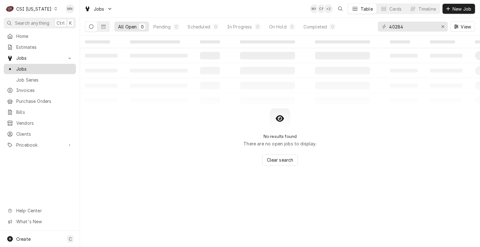
click at [24, 66] on span "Jobs" at bounding box center [44, 69] width 57 height 7
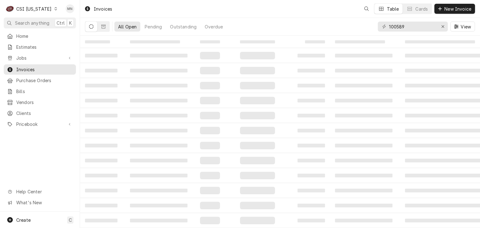
click at [126, 11] on div "Invoices Table Cards New Invoice" at bounding box center [280, 8] width 400 height 17
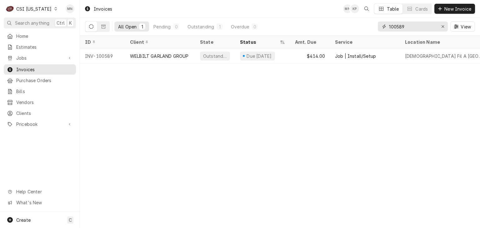
click at [418, 28] on input "100589" at bounding box center [412, 27] width 47 height 10
type input "100588"
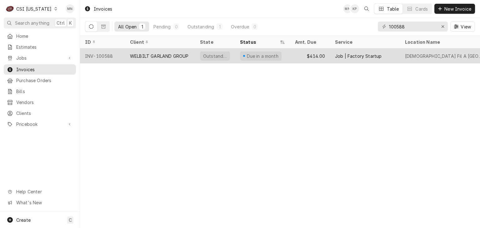
click at [156, 56] on div "WELBILT GARLAND GROUP" at bounding box center [159, 56] width 58 height 7
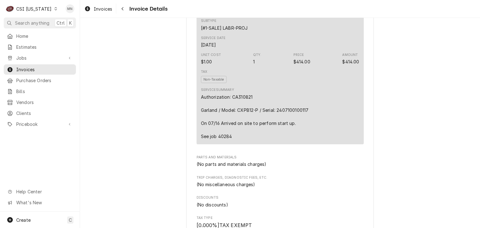
scroll to position [344, 0]
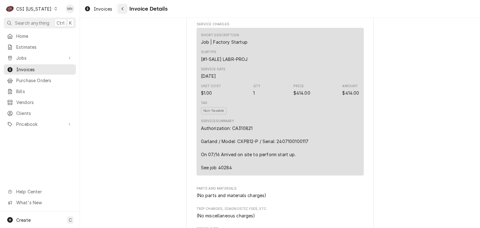
click at [120, 10] on div "Navigate back" at bounding box center [122, 9] width 6 height 6
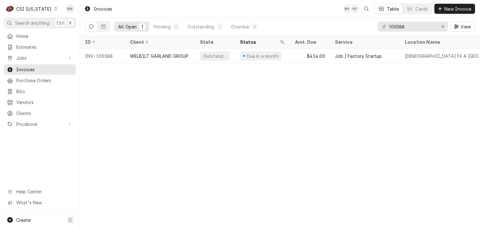
click at [37, 9] on div "CSI [US_STATE]" at bounding box center [33, 9] width 35 height 7
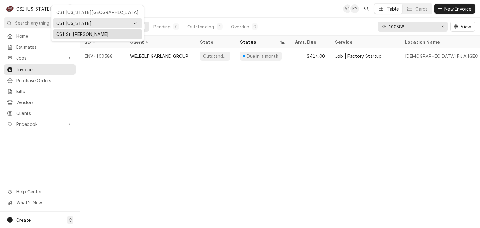
click at [65, 32] on div "CSI St. [PERSON_NAME]" at bounding box center [97, 34] width 82 height 7
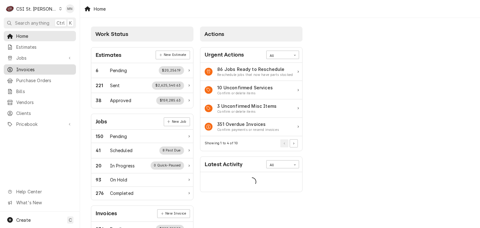
click at [40, 69] on span "Invoices" at bounding box center [44, 69] width 57 height 7
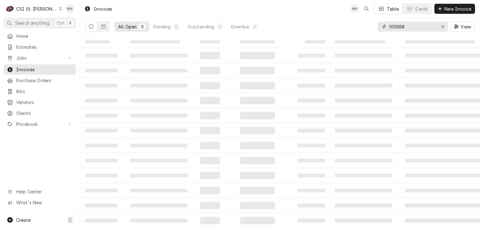
drag, startPoint x: 407, startPoint y: 28, endPoint x: 370, endPoint y: 27, distance: 36.3
click at [374, 27] on div "All Open 0 Pending 0 Outstanding 0 Overdue 0 100588 View" at bounding box center [280, 26] width 390 height 17
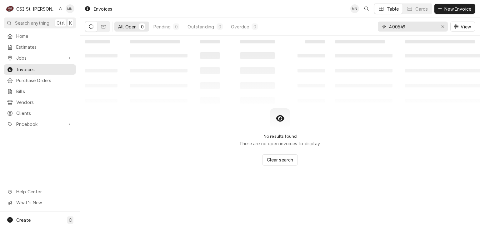
type input "400549"
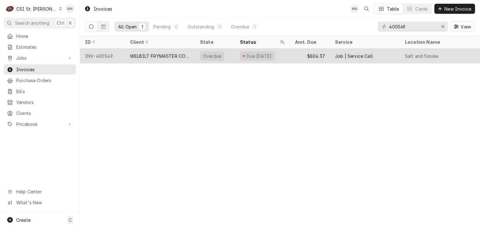
click at [145, 58] on div "WELBILT FRYMASTER CORPORATION" at bounding box center [160, 56] width 60 height 7
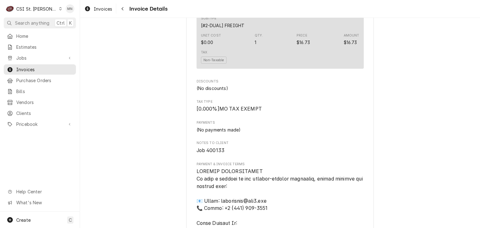
scroll to position [906, 0]
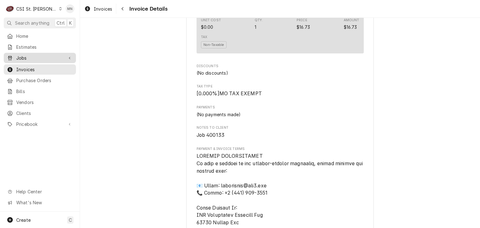
click at [28, 57] on span "Jobs" at bounding box center [39, 58] width 47 height 7
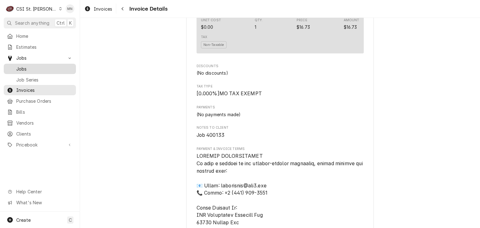
click at [29, 69] on span "Jobs" at bounding box center [44, 69] width 57 height 7
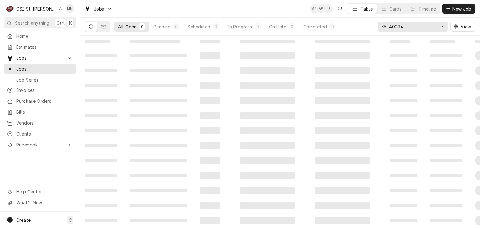
drag, startPoint x: 401, startPoint y: 26, endPoint x: 372, endPoint y: 19, distance: 29.5
click at [372, 19] on div "All Open 0 Pending 0 Scheduled 0 In Progress 0 On Hold 0 Completed 0 40284 View" at bounding box center [280, 26] width 390 height 17
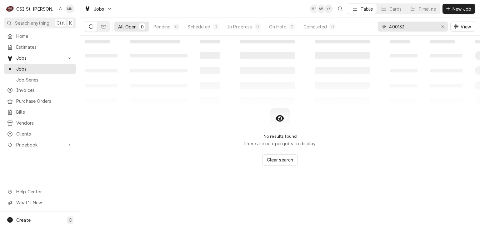
type input "400133"
click at [102, 28] on icon "Dynamic Content Wrapper" at bounding box center [103, 26] width 4 height 4
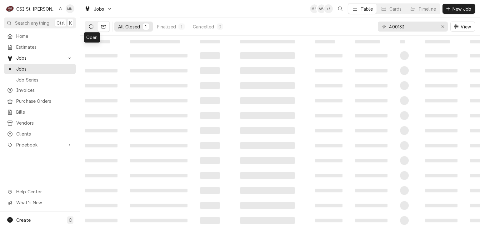
click at [92, 28] on icon "Dynamic Content Wrapper" at bounding box center [91, 26] width 4 height 4
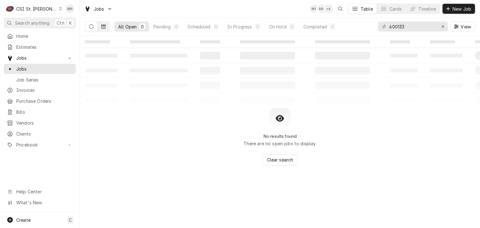
click at [104, 28] on icon "Dynamic Content Wrapper" at bounding box center [103, 27] width 4 height 4
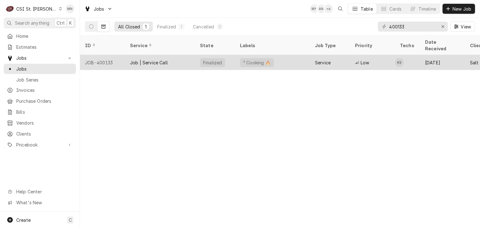
click at [103, 56] on div "JOB-400133" at bounding box center [102, 62] width 45 height 15
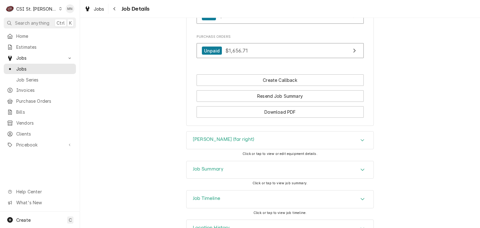
scroll to position [606, 0]
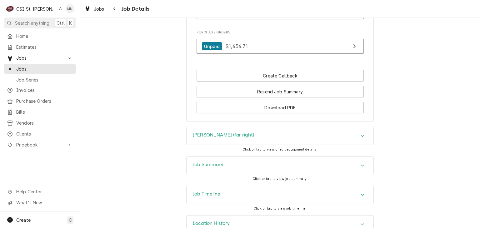
click at [248, 157] on div "Job Summary" at bounding box center [279, 165] width 187 height 17
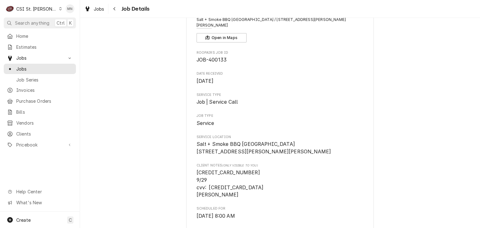
scroll to position [0, 0]
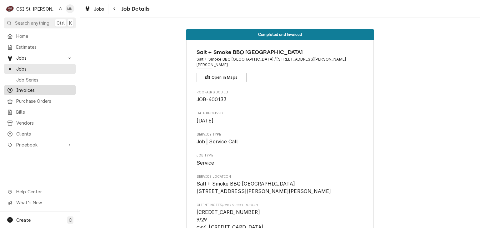
click at [27, 89] on span "Invoices" at bounding box center [44, 90] width 57 height 7
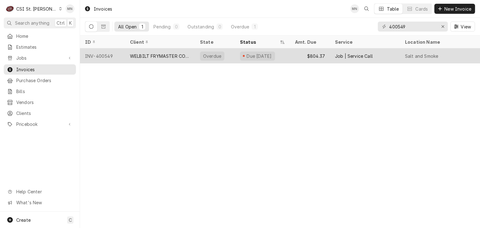
click at [109, 55] on div "INV-400549" at bounding box center [102, 55] width 45 height 15
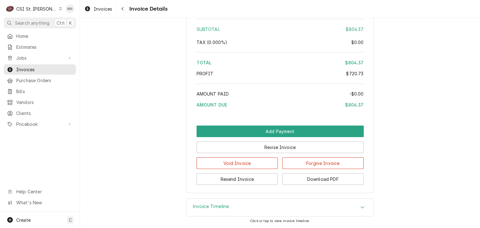
scroll to position [1359, 0]
click at [36, 69] on span "Invoices" at bounding box center [44, 69] width 57 height 7
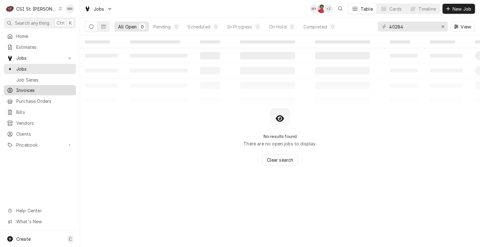
click at [45, 89] on span "Invoices" at bounding box center [44, 90] width 57 height 7
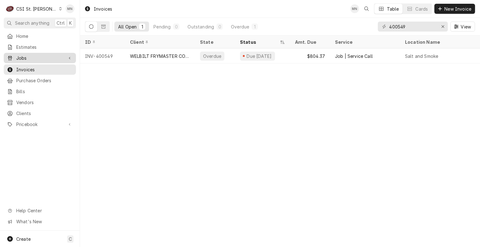
click at [27, 57] on span "Jobs" at bounding box center [39, 58] width 47 height 7
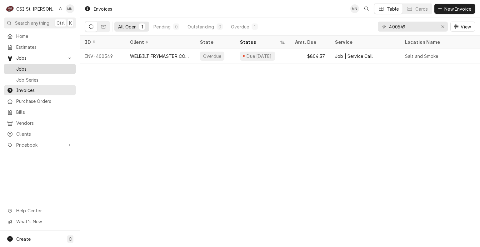
click at [29, 69] on span "Jobs" at bounding box center [44, 69] width 57 height 7
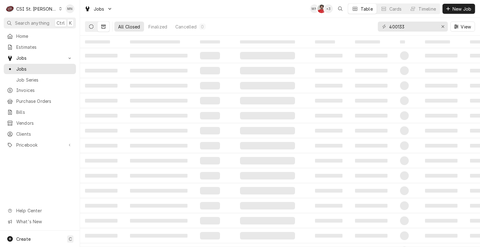
click at [88, 26] on button "Dynamic Content Wrapper" at bounding box center [91, 27] width 12 height 10
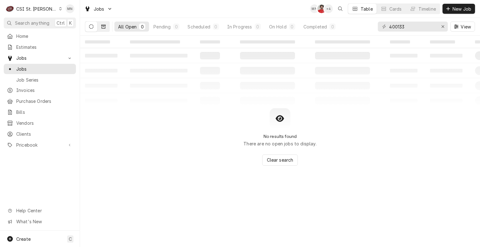
click at [103, 27] on icon "Dynamic Content Wrapper" at bounding box center [103, 26] width 4 height 4
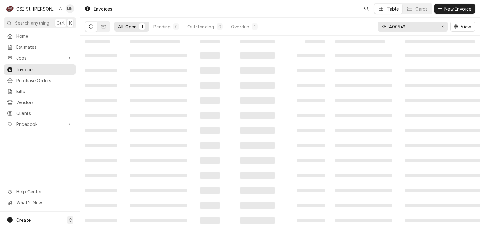
drag, startPoint x: 411, startPoint y: 26, endPoint x: 335, endPoint y: 22, distance: 76.7
click at [356, 25] on div "All Open 1 Pending 0 Outstanding 0 Overdue 1 400549 View" at bounding box center [280, 26] width 390 height 17
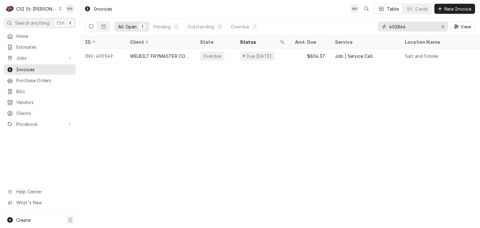
type input "402864"
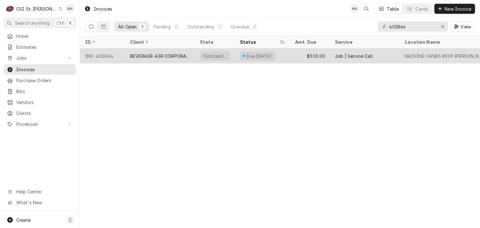
click at [145, 53] on div "BEVERAGE-AIR CORPORATION" at bounding box center [160, 56] width 60 height 7
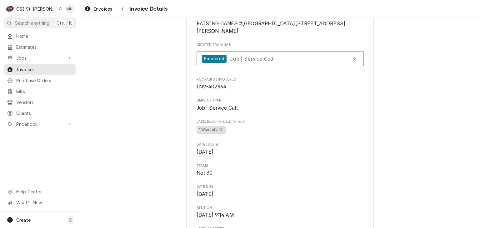
scroll to position [62, 0]
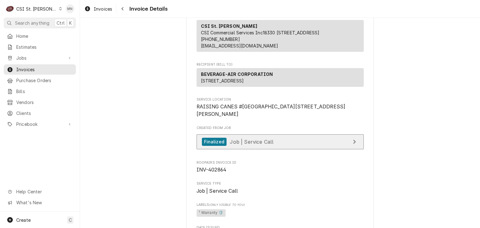
click at [315, 150] on link "Finalized Job | Service Call" at bounding box center [279, 141] width 167 height 15
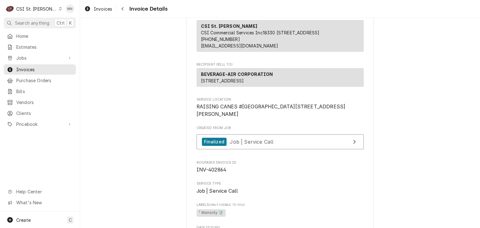
click at [35, 8] on div "CSI St. [PERSON_NAME]" at bounding box center [36, 9] width 41 height 7
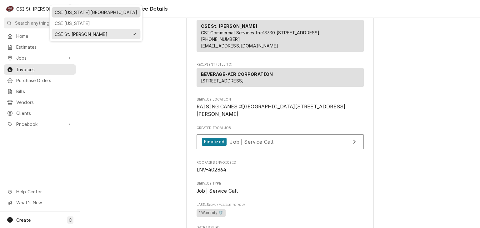
click at [61, 13] on div "CSI Kansas City" at bounding box center [96, 12] width 82 height 7
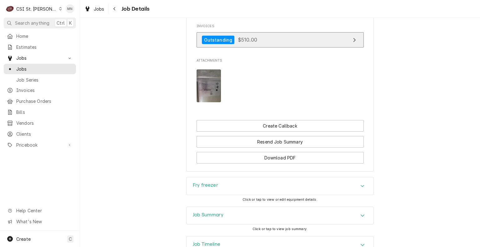
scroll to position [528, 0]
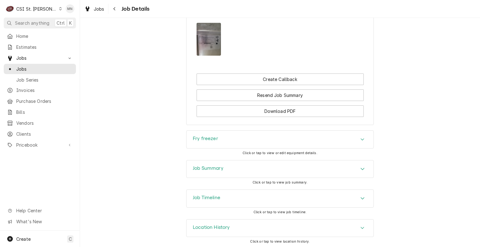
click at [306, 169] on div "Job Summary" at bounding box center [279, 168] width 187 height 17
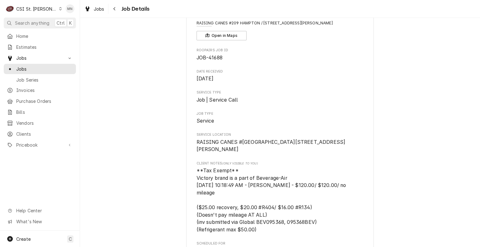
scroll to position [0, 0]
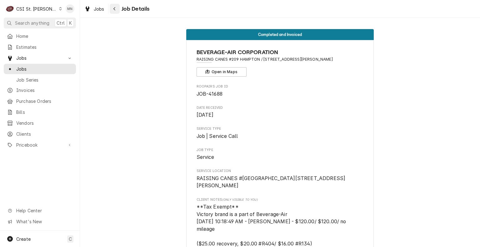
click at [119, 8] on button "Navigate back" at bounding box center [115, 9] width 10 height 10
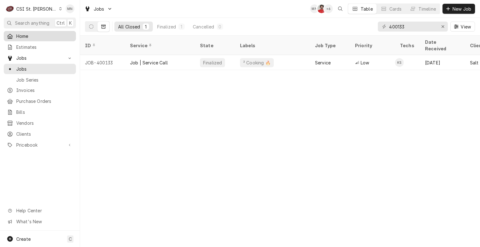
click at [31, 38] on span "Home" at bounding box center [44, 36] width 57 height 7
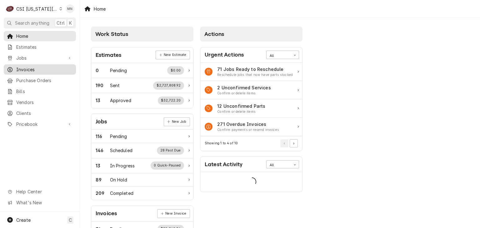
click at [32, 69] on span "Invoices" at bounding box center [44, 69] width 57 height 7
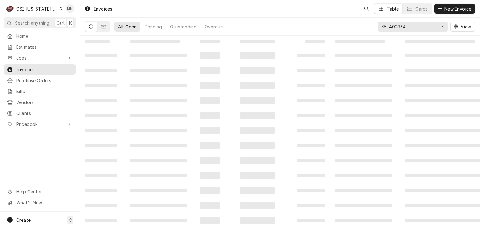
drag, startPoint x: 422, startPoint y: 27, endPoint x: 370, endPoint y: 25, distance: 52.5
click at [371, 25] on div "All Open Pending Outstanding Overdue 402864 View" at bounding box center [280, 26] width 390 height 17
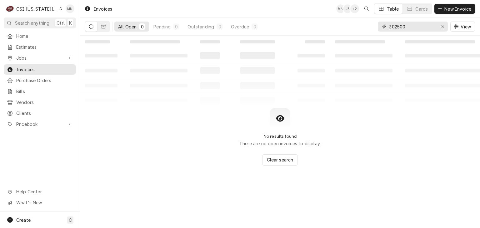
type input "302500"
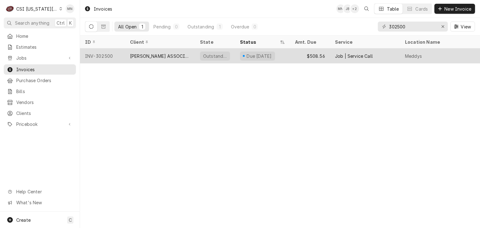
click at [180, 54] on div "[PERSON_NAME] ASSOCIATES (READY KITCHEN WARRANTY)" at bounding box center [160, 56] width 60 height 7
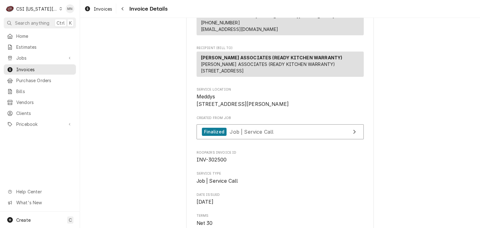
scroll to position [62, 0]
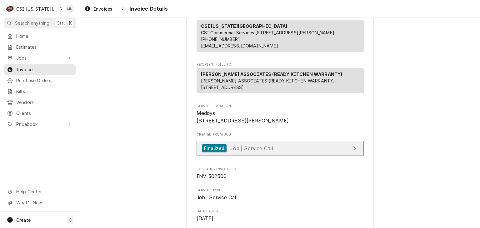
click at [254, 151] on span "Job | Service Call" at bounding box center [252, 148] width 44 height 6
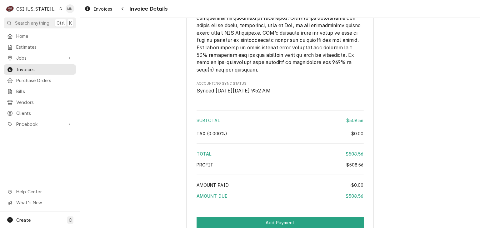
scroll to position [1156, 0]
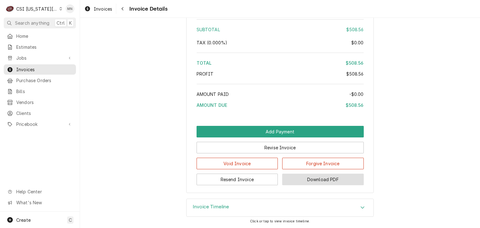
click at [325, 185] on button "Download PDF" at bounding box center [323, 180] width 82 height 12
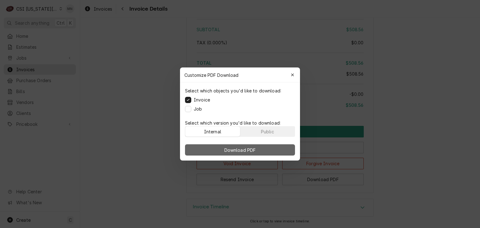
click at [245, 148] on span "Download PDF" at bounding box center [240, 150] width 34 height 7
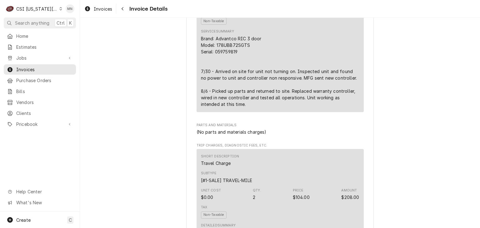
scroll to position [414, 0]
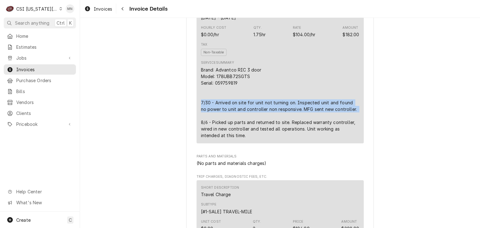
drag, startPoint x: 197, startPoint y: 119, endPoint x: 342, endPoint y: 133, distance: 145.9
click at [342, 133] on div "Short Description 1-Labor (Service) | Standard | Incurred Subtype [#1-SALE] LAB…" at bounding box center [279, 56] width 167 height 174
copy div "7/30 - Arrived on site for unit not turning on. Inspected unit and found no pow…"
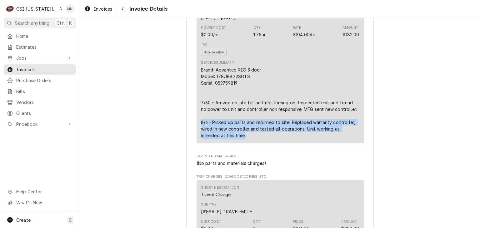
drag, startPoint x: 197, startPoint y: 140, endPoint x: 254, endPoint y: 155, distance: 58.3
click at [254, 143] on div "Short Description 1-Labor (Service) | Standard | Incurred Subtype [#1-SALE] LAB…" at bounding box center [279, 56] width 167 height 174
copy div "8/6 - Picked up parts and returned to site. Replaced warranty controller, wired…"
click at [122, 10] on icon "Navigate back" at bounding box center [122, 9] width 3 height 4
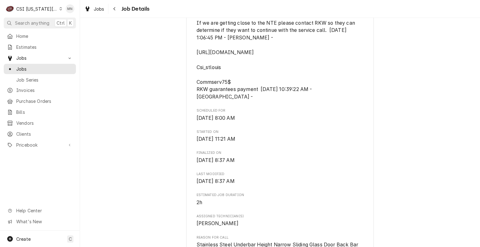
scroll to position [344, 0]
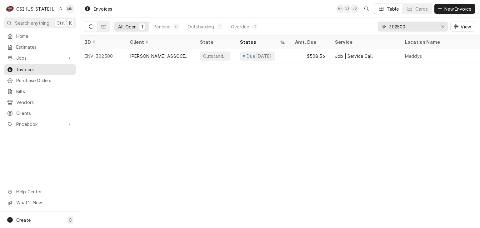
drag, startPoint x: 415, startPoint y: 24, endPoint x: 278, endPoint y: 25, distance: 137.1
click at [289, 25] on div "All Open 1 Pending 0 Outstanding 1 Overdue 0 302500 View" at bounding box center [280, 26] width 390 height 17
type input "302554"
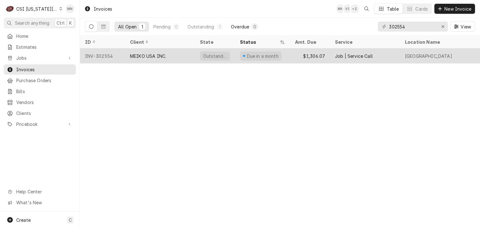
click at [136, 54] on div "MEIKO USA INC." at bounding box center [148, 56] width 36 height 7
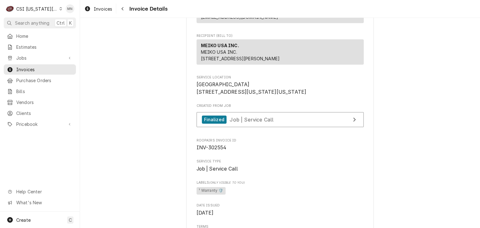
scroll to position [156, 0]
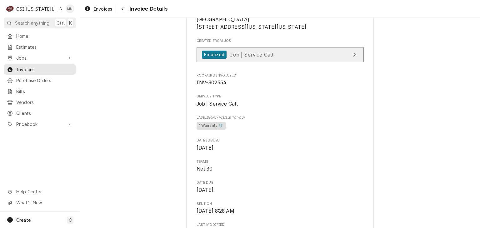
click at [320, 62] on link "Finalized Job | Service Call" at bounding box center [279, 54] width 167 height 15
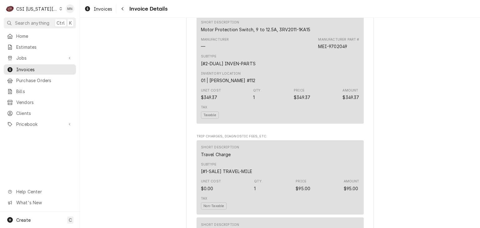
scroll to position [656, 0]
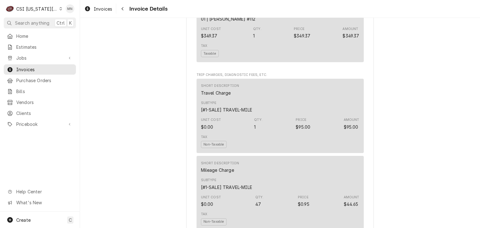
click at [38, 5] on div "C CSI Kansas City" at bounding box center [34, 8] width 60 height 12
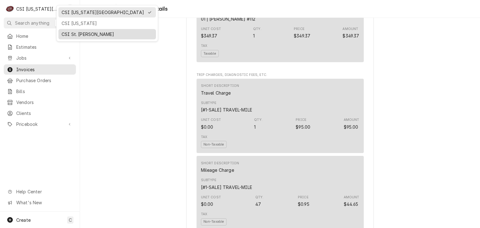
click at [74, 32] on div "CSI St. Louis" at bounding box center [107, 34] width 91 height 7
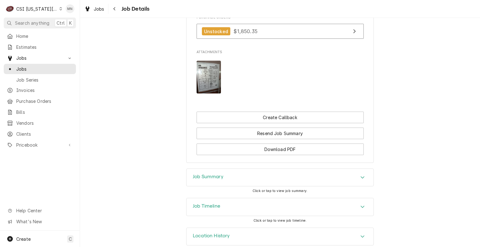
scroll to position [483, 0]
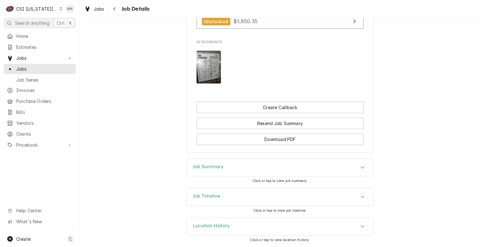
click at [288, 169] on div "Job Summary" at bounding box center [279, 167] width 187 height 17
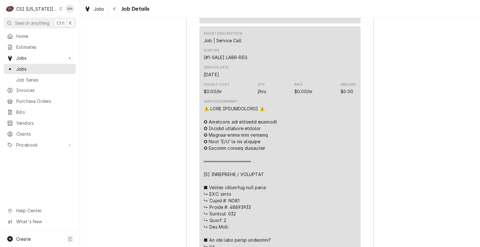
scroll to position [1108, 0]
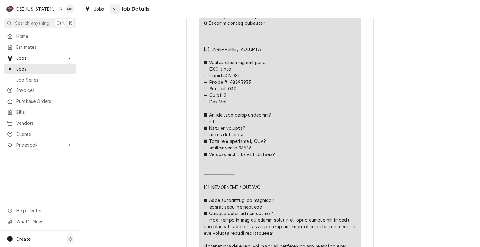
click at [116, 8] on div "Navigate back" at bounding box center [115, 9] width 6 height 6
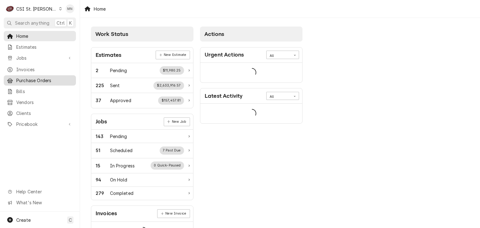
click at [38, 77] on span "Purchase Orders" at bounding box center [44, 80] width 57 height 7
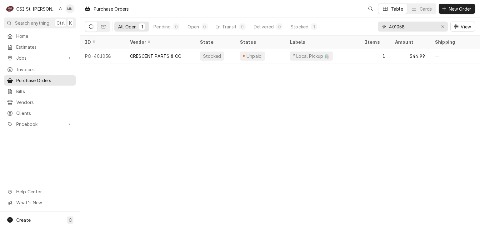
drag, startPoint x: 418, startPoint y: 24, endPoint x: 369, endPoint y: 25, distance: 49.0
click at [369, 25] on div "All Open 1 Pending 0 Open 0 In Transit 0 Delivered 0 Stocked 1 401058 View" at bounding box center [280, 26] width 390 height 17
type input "400848"
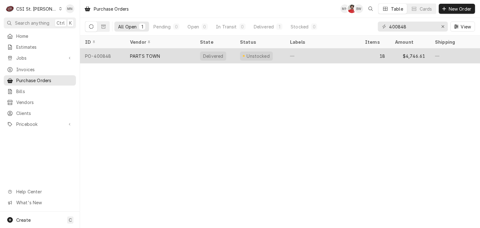
click at [111, 57] on div "PO-400848" at bounding box center [102, 55] width 45 height 15
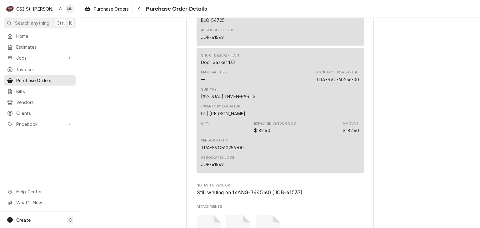
scroll to position [2749, 0]
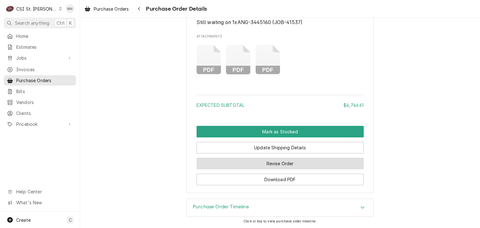
click at [276, 164] on button "Revise Order" at bounding box center [279, 164] width 167 height 12
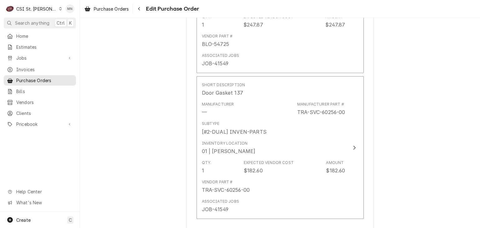
scroll to position [2905, 0]
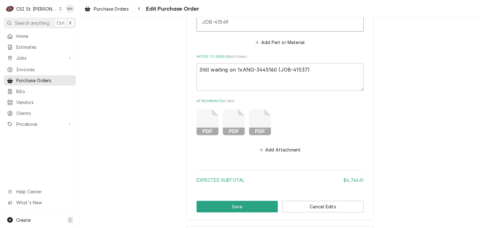
click at [218, 120] on icon "Attachments" at bounding box center [207, 122] width 22 height 26
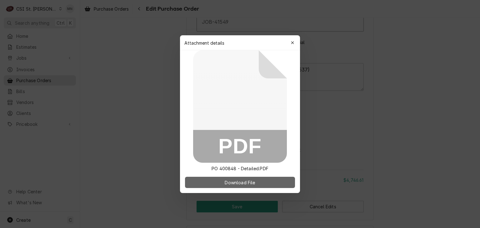
click at [229, 185] on span "Download File" at bounding box center [239, 182] width 33 height 7
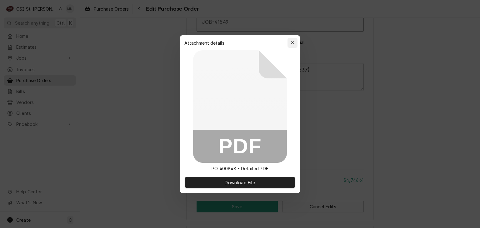
click at [296, 40] on button "button" at bounding box center [292, 43] width 10 height 10
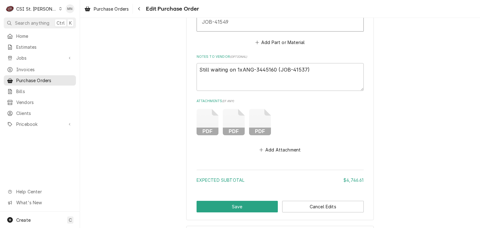
click at [218, 121] on icon "Attachments" at bounding box center [207, 122] width 22 height 26
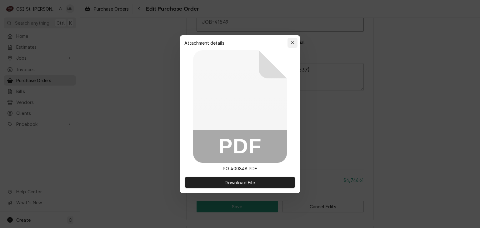
click at [291, 42] on icon "button" at bounding box center [292, 43] width 3 height 4
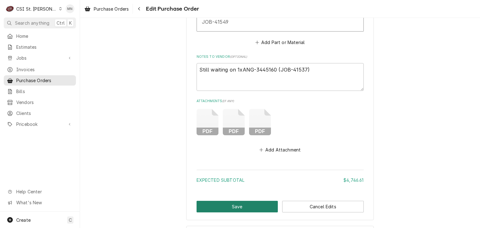
click at [246, 204] on button "Save" at bounding box center [237, 207] width 82 height 12
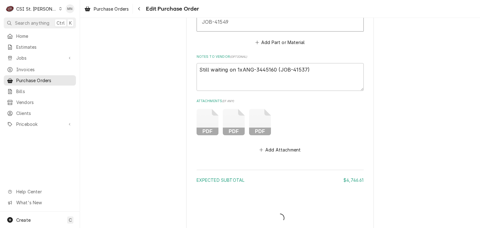
type textarea "x"
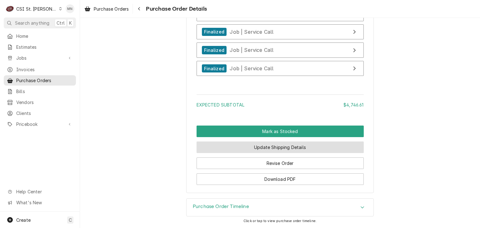
scroll to position [2967, 0]
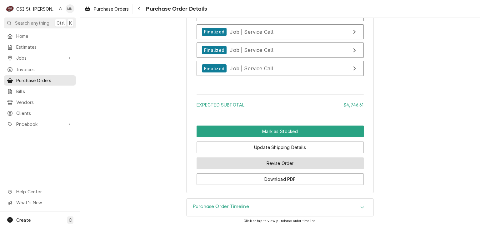
click at [275, 165] on button "Revise Order" at bounding box center [279, 163] width 167 height 12
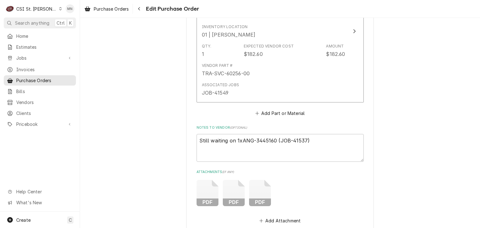
scroll to position [2928, 0]
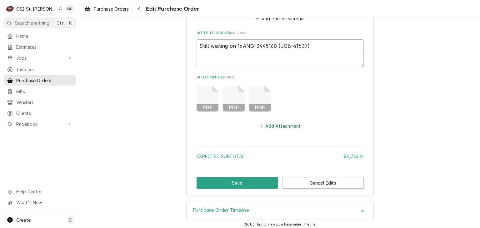
click at [284, 126] on button "Add Attachment" at bounding box center [280, 126] width 44 height 9
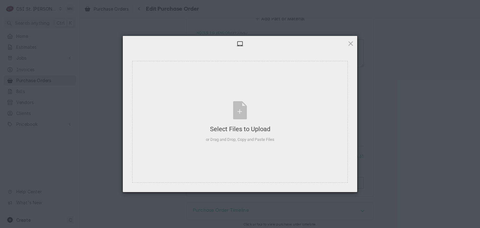
type textarea "x"
click at [247, 122] on div "Select Files to Upload or Drag and Drop, Copy and Paste Files" at bounding box center [240, 122] width 68 height 42
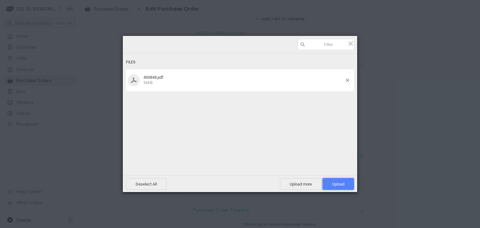
click at [337, 185] on span "Upload 1" at bounding box center [338, 184] width 12 height 5
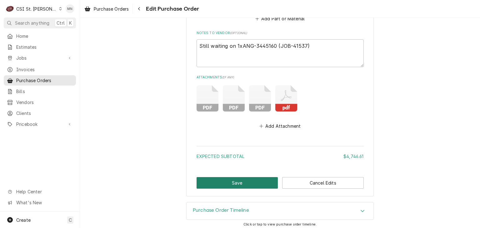
click at [242, 181] on button "Save" at bounding box center [237, 183] width 82 height 12
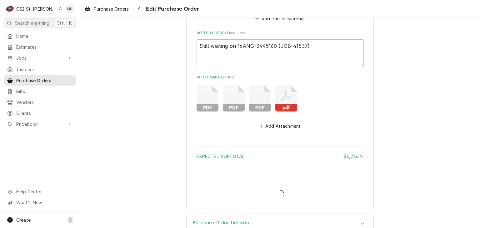
type textarea "x"
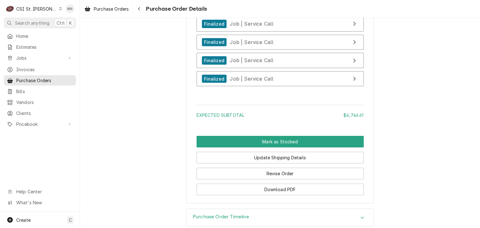
scroll to position [2967, 0]
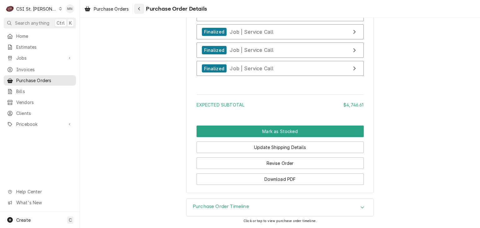
click at [142, 11] on div "Navigate back" at bounding box center [139, 9] width 6 height 6
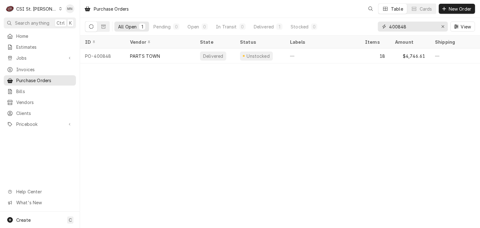
drag, startPoint x: 414, startPoint y: 27, endPoint x: 322, endPoint y: 25, distance: 91.8
click at [324, 25] on div "All Open 1 Pending 0 Open 0 In Transit 0 Delivered 1 Stocked 0 400848 View" at bounding box center [280, 26] width 390 height 17
type input "401004"
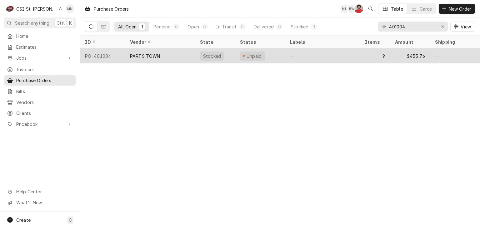
click at [159, 61] on tr "PO-401004 PARTS TOWN Stocked Unpaid — 9 $455.76 — — JOB-41509 Aug [DATE]" at bounding box center [392, 55] width 625 height 15
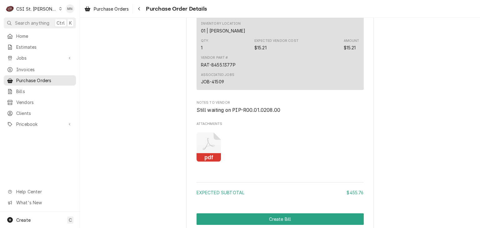
scroll to position [1606, 0]
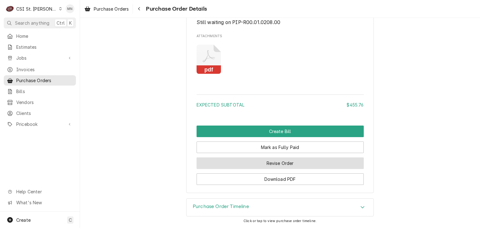
click at [289, 165] on button "Revise Order" at bounding box center [279, 163] width 167 height 12
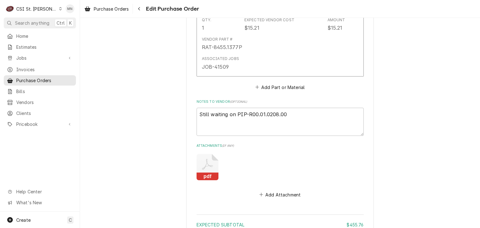
scroll to position [1616, 0]
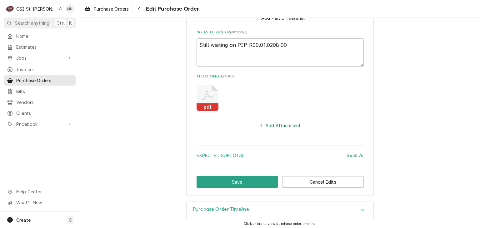
click at [275, 123] on button "Add Attachment" at bounding box center [280, 125] width 44 height 9
type textarea "x"
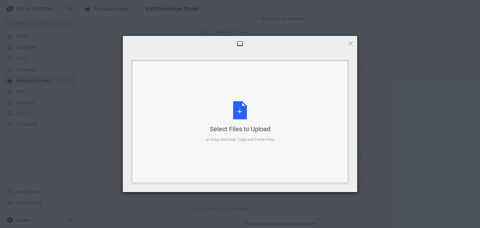
click at [247, 118] on div "Select Files to Upload or Drag and Drop, Copy and Paste Files" at bounding box center [240, 122] width 68 height 42
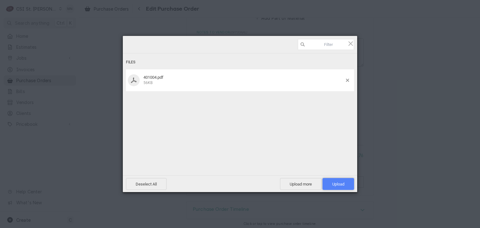
click at [341, 182] on span "Upload 1" at bounding box center [338, 184] width 12 height 5
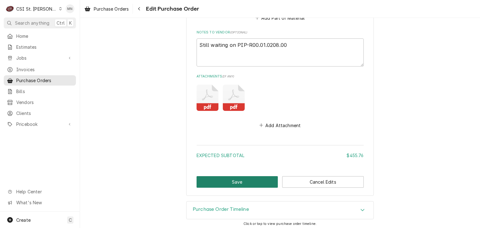
click at [254, 180] on button "Save" at bounding box center [237, 182] width 82 height 12
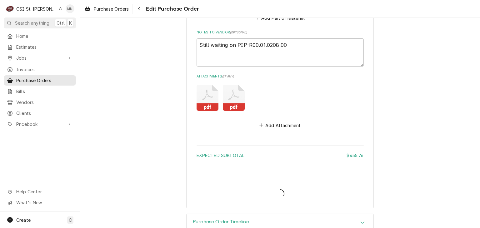
type textarea "x"
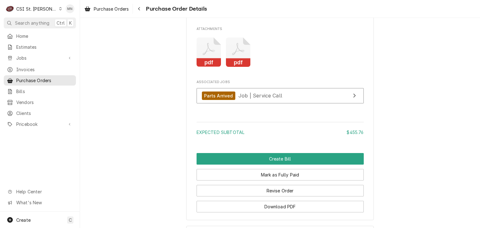
scroll to position [1640, 0]
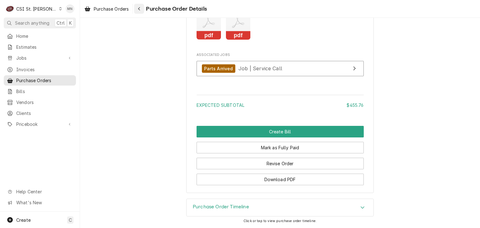
click at [140, 8] on icon "Navigate back" at bounding box center [139, 9] width 3 height 4
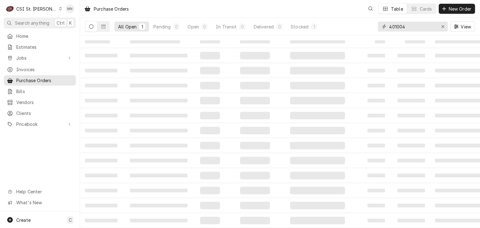
drag, startPoint x: 415, startPoint y: 24, endPoint x: 334, endPoint y: 27, distance: 81.3
click at [336, 27] on div "All Open 1 Pending 0 Open 0 In Transit 0 Delivered 0 Stocked 1 401004 View" at bounding box center [280, 26] width 390 height 17
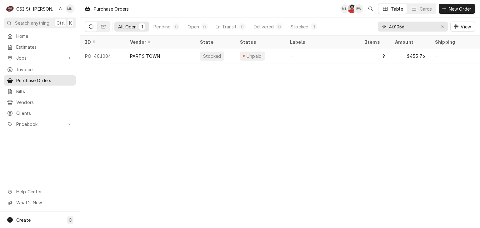
type input "401056"
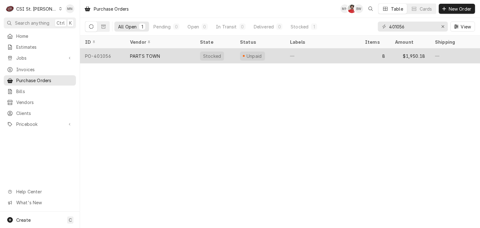
click at [178, 54] on div "PARTS TOWN" at bounding box center [160, 55] width 70 height 15
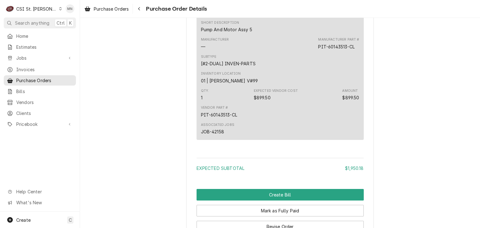
scroll to position [1404, 0]
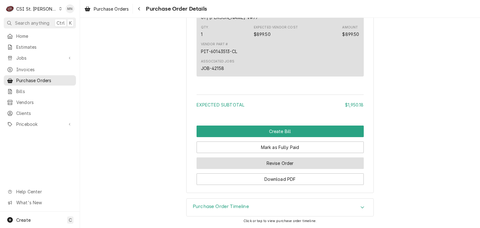
click at [289, 166] on button "Revise Order" at bounding box center [279, 163] width 167 height 12
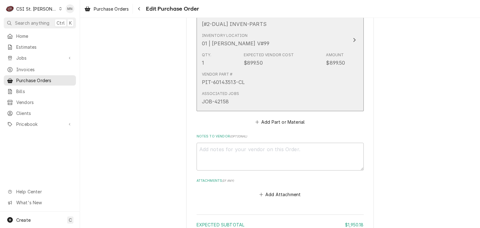
scroll to position [1435, 0]
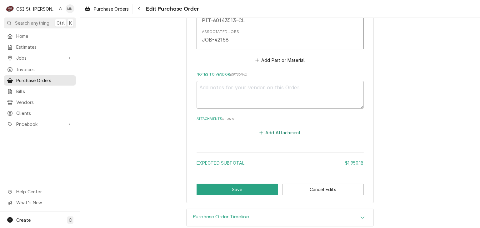
click at [283, 128] on button "Add Attachment" at bounding box center [280, 132] width 44 height 9
type textarea "x"
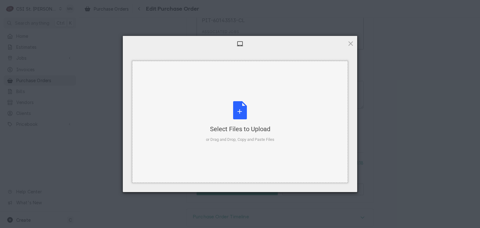
click at [259, 121] on div "Select Files to Upload or Drag and Drop, Copy and Paste Files" at bounding box center [240, 122] width 68 height 42
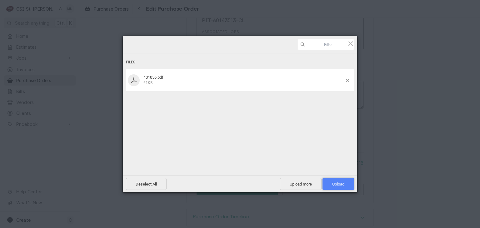
click at [334, 183] on span "Upload 1" at bounding box center [338, 184] width 12 height 5
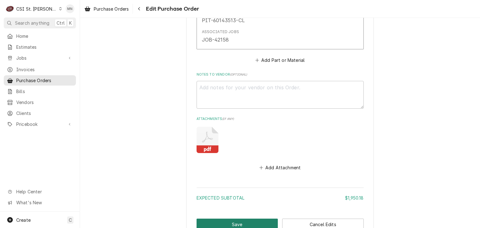
click at [243, 219] on button "Save" at bounding box center [237, 225] width 82 height 12
type textarea "x"
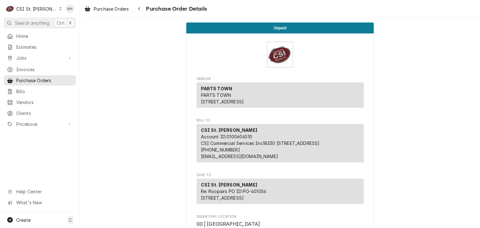
click at [59, 10] on icon "Dynamic Content Wrapper" at bounding box center [60, 8] width 3 height 3
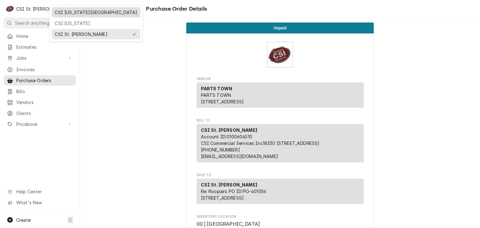
click at [62, 14] on div "CSI [US_STATE][GEOGRAPHIC_DATA]" at bounding box center [96, 12] width 82 height 7
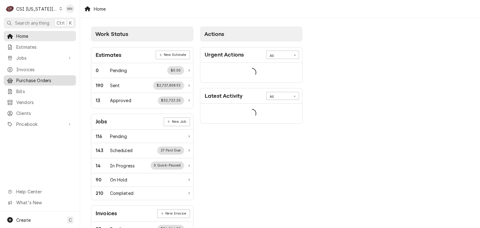
click at [36, 77] on span "Purchase Orders" at bounding box center [44, 80] width 57 height 7
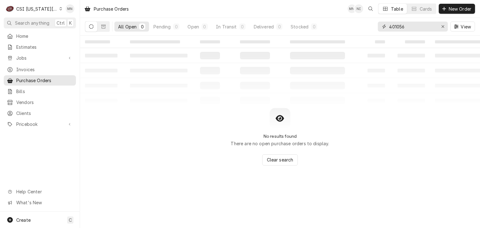
drag, startPoint x: 421, startPoint y: 27, endPoint x: 338, endPoint y: 32, distance: 83.2
click at [338, 32] on div "All Open 0 Pending 0 Open 0 In Transit 0 Delivered 0 Stocked 0 401056 View" at bounding box center [280, 26] width 390 height 17
type input "301257"
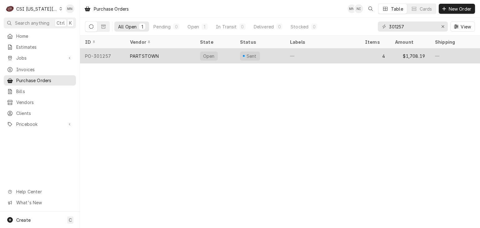
click at [157, 57] on div "PARTSTOWN" at bounding box center [144, 56] width 29 height 7
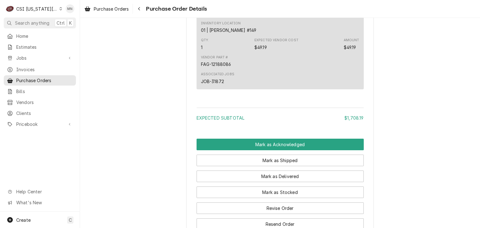
scroll to position [891, 0]
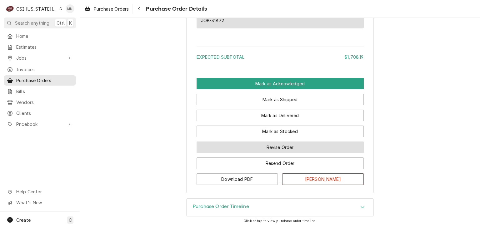
click at [277, 148] on button "Revise Order" at bounding box center [279, 147] width 167 height 12
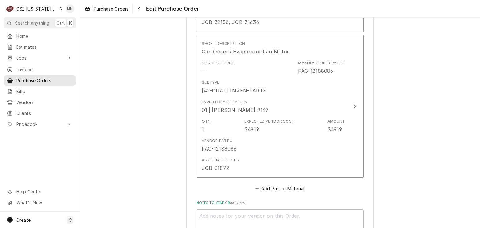
scroll to position [855, 0]
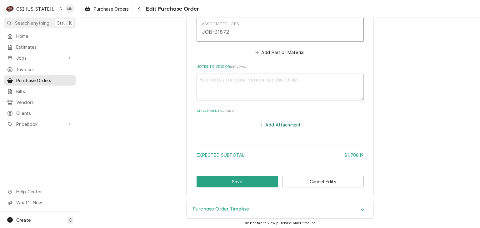
click at [280, 123] on button "Add Attachment" at bounding box center [280, 125] width 44 height 9
type textarea "x"
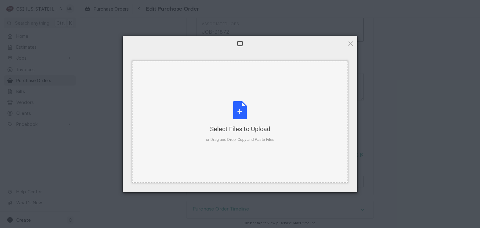
click at [251, 109] on div "Select Files to Upload or Drag and Drop, Copy and Paste Files" at bounding box center [240, 122] width 68 height 42
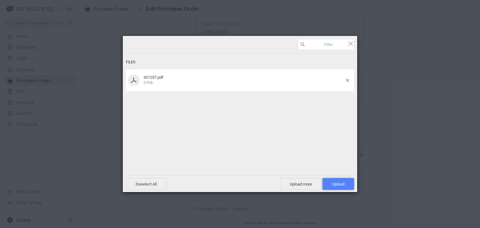
click at [338, 182] on span "Upload 1" at bounding box center [338, 184] width 12 height 5
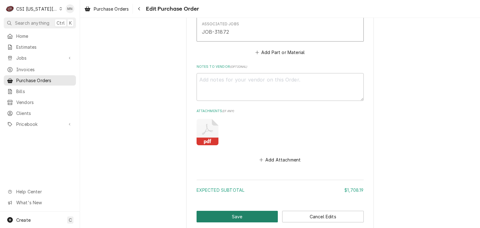
click at [233, 214] on button "Save" at bounding box center [237, 217] width 82 height 12
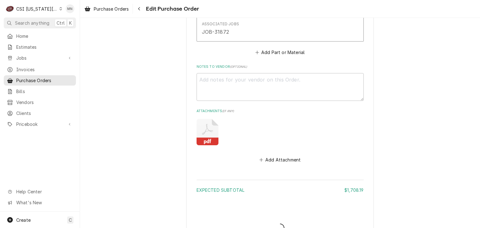
type textarea "x"
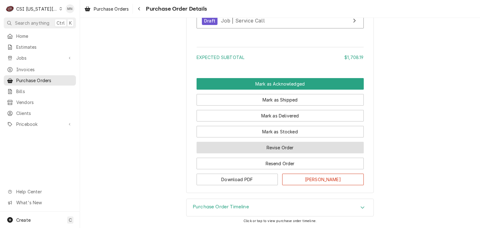
scroll to position [1015, 0]
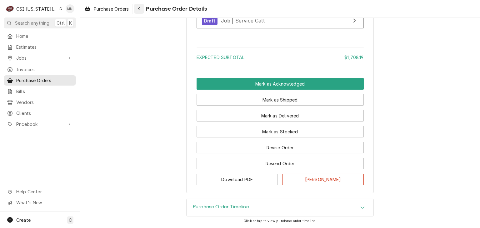
click at [137, 8] on div "Navigate back" at bounding box center [139, 9] width 6 height 6
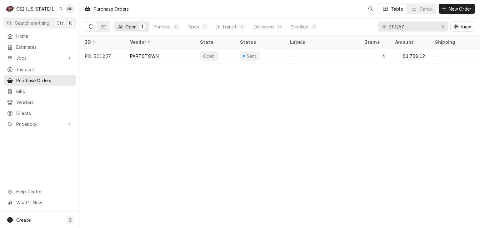
click at [46, 10] on div "CSI [US_STATE][GEOGRAPHIC_DATA]" at bounding box center [36, 9] width 41 height 7
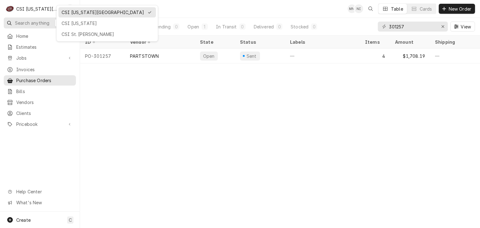
click at [67, 24] on div "CSI [US_STATE]" at bounding box center [107, 23] width 91 height 7
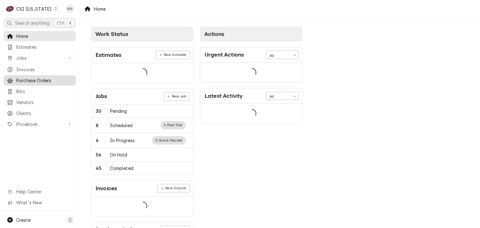
click at [35, 81] on span "Purchase Orders" at bounding box center [44, 80] width 57 height 7
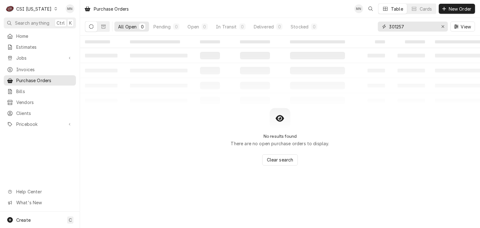
drag, startPoint x: 408, startPoint y: 28, endPoint x: 348, endPoint y: 26, distance: 60.6
click at [348, 26] on div "All Open 0 Pending 0 Open 0 In Transit 0 Delivered 0 Stocked 0 301257 View" at bounding box center [280, 26] width 390 height 17
type input "100304"
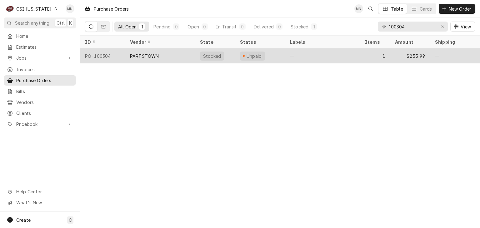
click at [151, 59] on div "PARTSTOWN" at bounding box center [160, 55] width 70 height 15
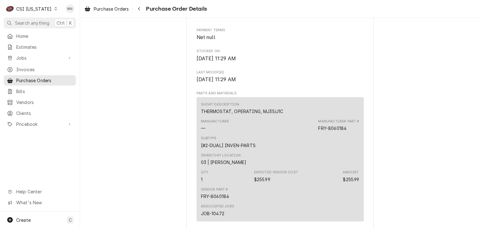
scroll to position [508, 0]
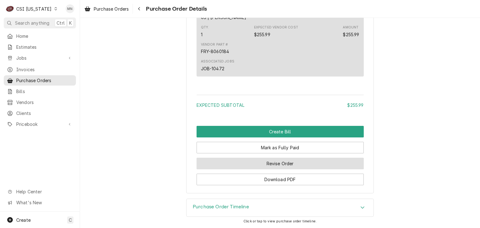
click at [280, 165] on button "Revise Order" at bounding box center [279, 164] width 167 height 12
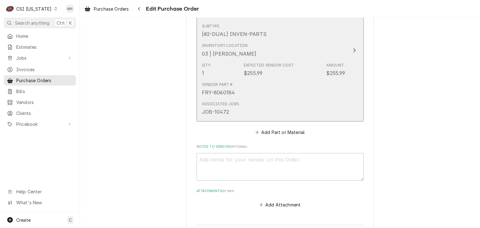
scroll to position [393, 0]
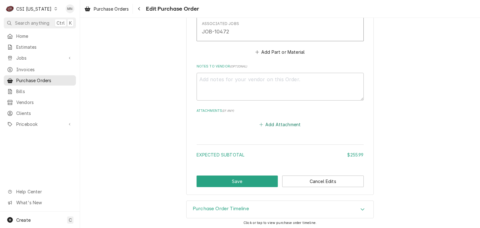
click at [283, 123] on button "Add Attachment" at bounding box center [280, 124] width 44 height 9
type textarea "x"
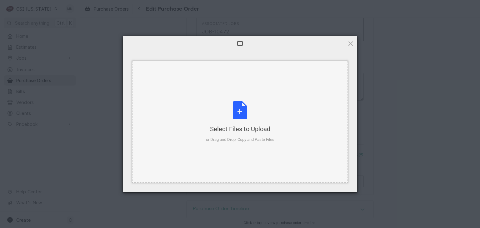
click at [243, 117] on div "Select Files to Upload or Drag and Drop, Copy and Paste Files" at bounding box center [240, 122] width 68 height 42
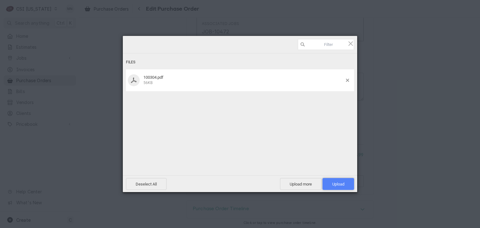
click at [335, 184] on span "Upload 1" at bounding box center [338, 184] width 12 height 5
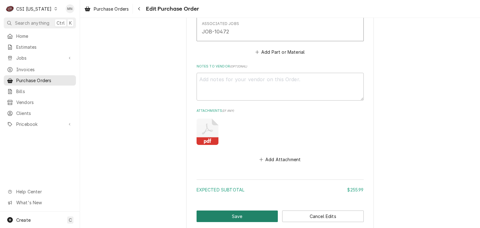
click at [242, 213] on button "Save" at bounding box center [237, 217] width 82 height 12
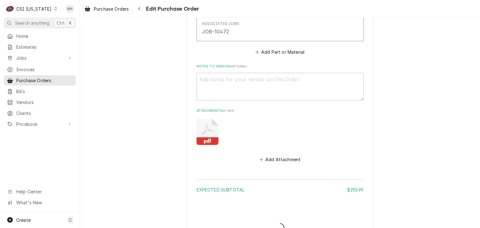
type textarea "x"
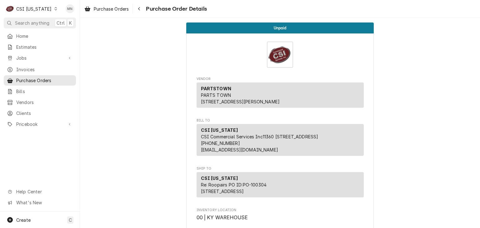
click at [34, 7] on div "CSI [US_STATE]" at bounding box center [33, 9] width 35 height 7
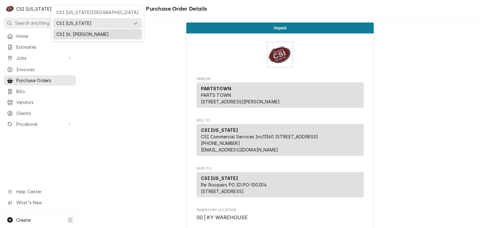
click at [62, 31] on div "CSI St. [PERSON_NAME]" at bounding box center [97, 34] width 82 height 7
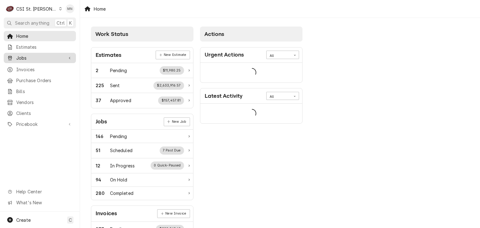
click at [25, 57] on span "Jobs" at bounding box center [39, 58] width 47 height 7
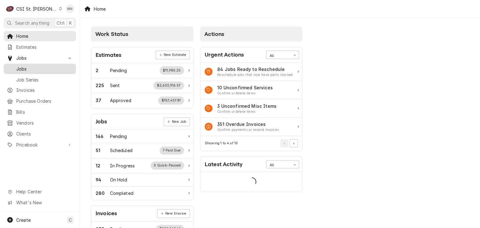
click at [21, 66] on span "Jobs" at bounding box center [44, 69] width 57 height 7
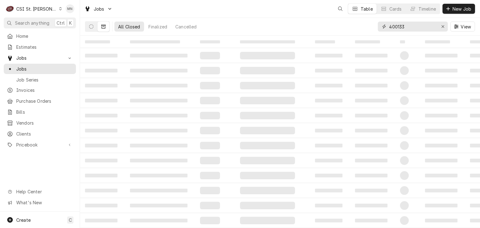
drag, startPoint x: 413, startPoint y: 25, endPoint x: 365, endPoint y: 30, distance: 48.0
click at [366, 30] on div "All Closed Finalized Cancelled 400133 View" at bounding box center [280, 26] width 390 height 17
type input "42142"
click at [95, 27] on button "Dynamic Content Wrapper" at bounding box center [91, 27] width 12 height 10
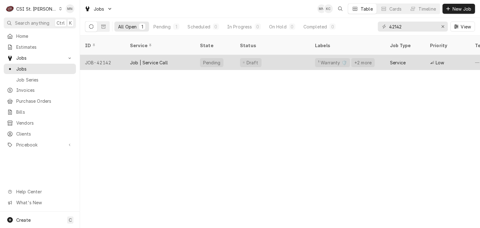
click at [102, 55] on div "JOB-42142" at bounding box center [102, 62] width 45 height 15
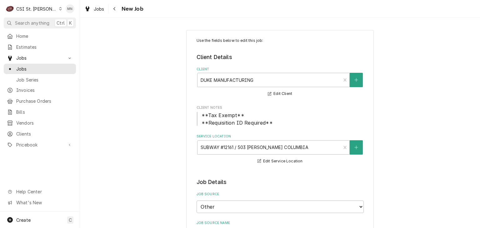
type textarea "x"
click at [114, 9] on icon "Navigate back" at bounding box center [114, 9] width 3 height 4
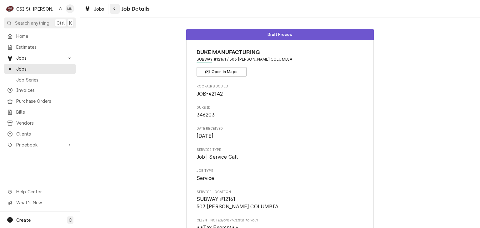
click at [116, 9] on div "Navigate back" at bounding box center [115, 9] width 6 height 6
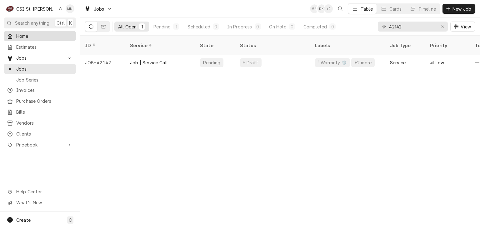
click at [21, 33] on span "Home" at bounding box center [44, 36] width 57 height 7
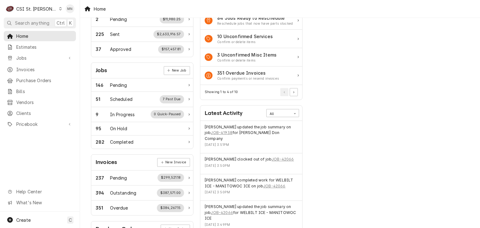
scroll to position [62, 0]
